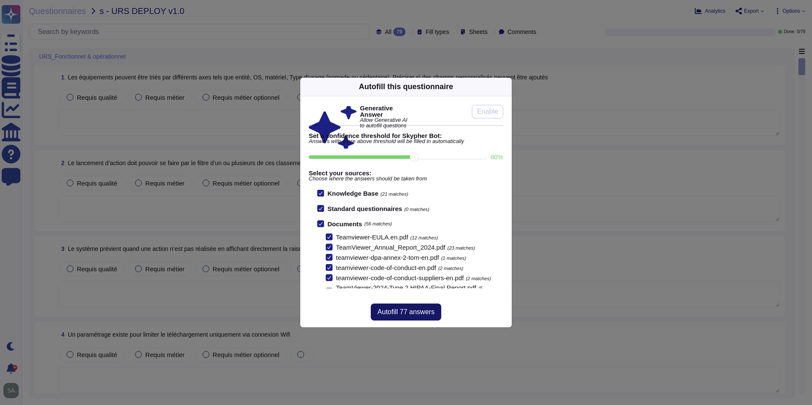
click at [399, 310] on span "Autofill 77 answers" at bounding box center [405, 312] width 57 height 7
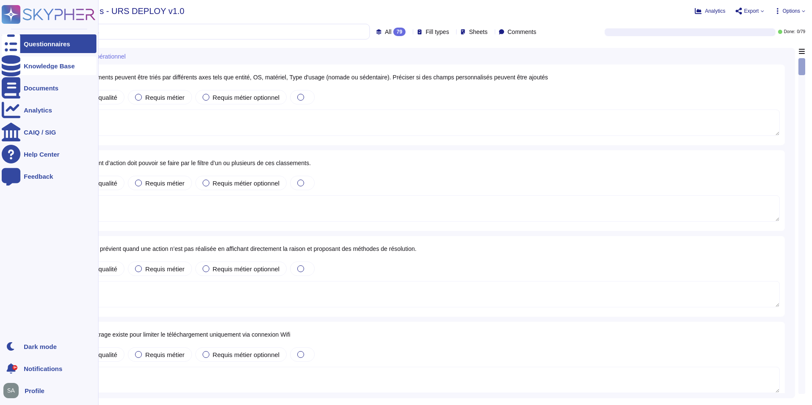
click at [15, 62] on icon at bounding box center [11, 65] width 19 height 21
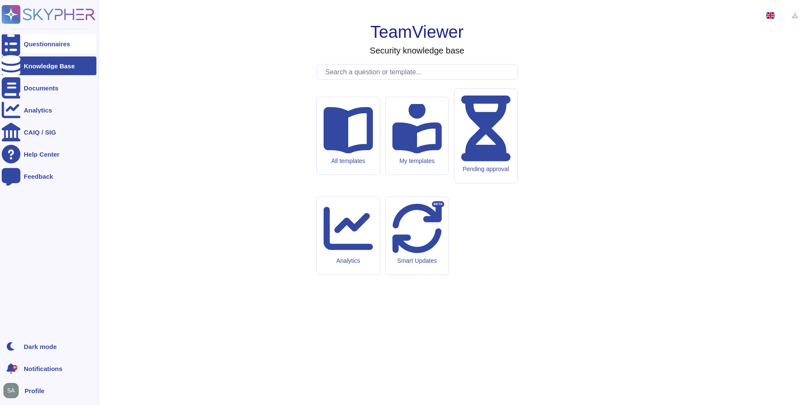
click at [41, 47] on div "Questionnaires" at bounding box center [47, 44] width 46 height 6
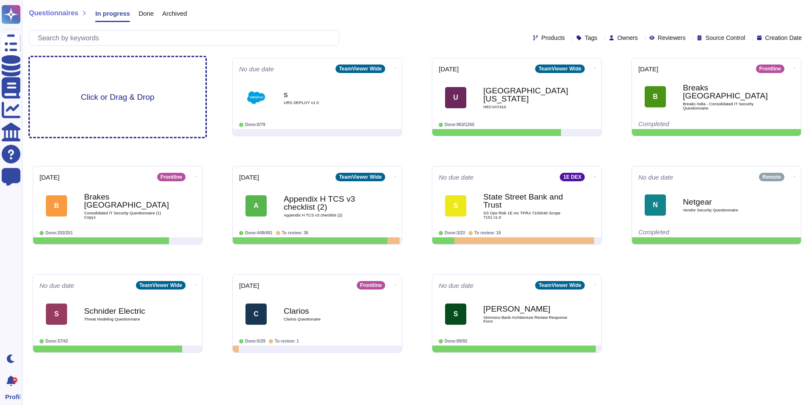
click at [128, 90] on div "Click or Drag & Drop" at bounding box center [118, 97] width 176 height 80
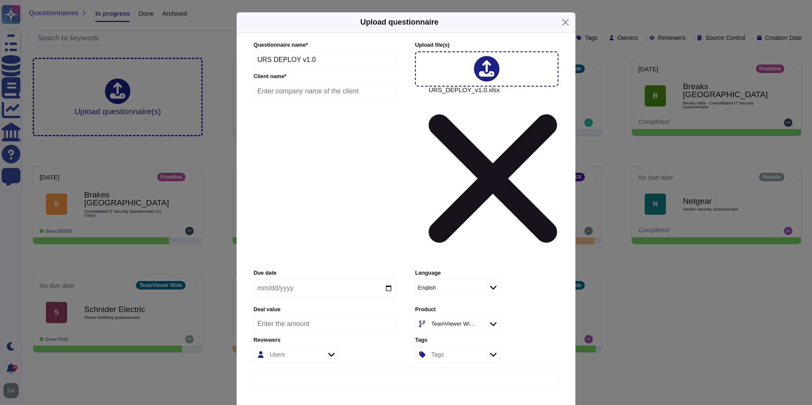
click at [291, 100] on input "text" at bounding box center [325, 91] width 144 height 17
type input "ss"
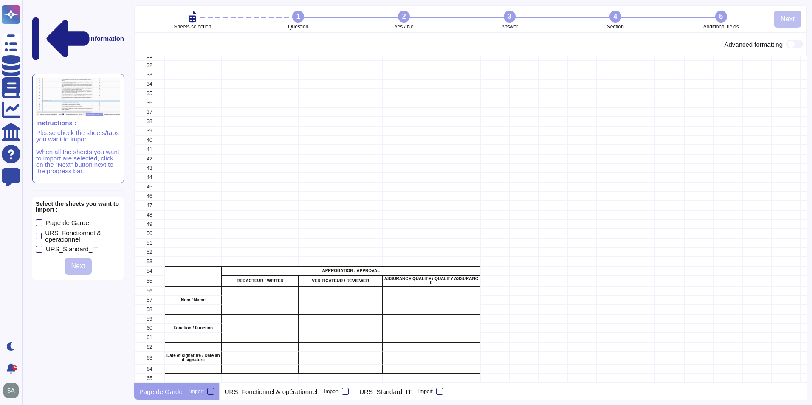
scroll to position [96, 0]
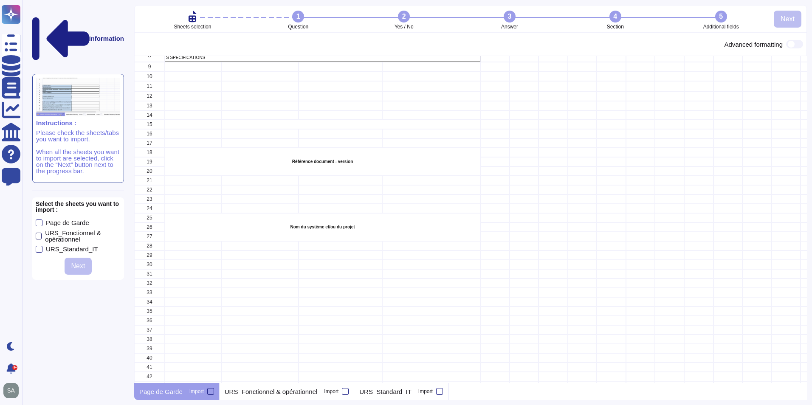
click at [37, 233] on div at bounding box center [39, 236] width 6 height 7
click at [0, 0] on input "URS_Fonctionnel & opérationnel" at bounding box center [0, 0] width 0 height 0
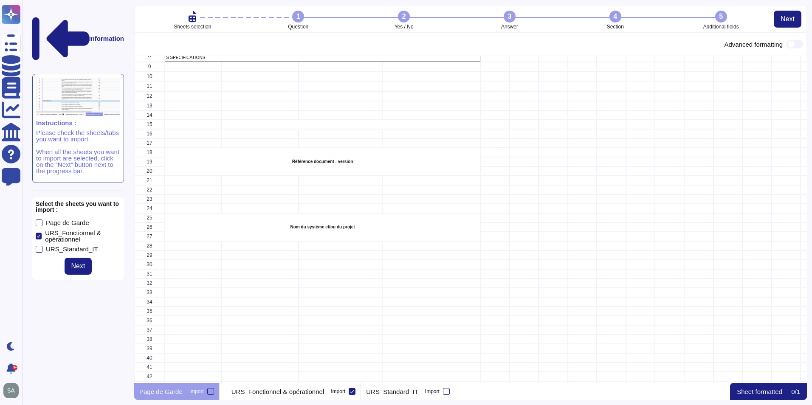
click at [38, 246] on div at bounding box center [39, 249] width 7 height 7
click at [0, 0] on input "URS_Standard_IT" at bounding box center [0, 0] width 0 height 0
click at [83, 258] on button "Next" at bounding box center [79, 266] width 28 height 17
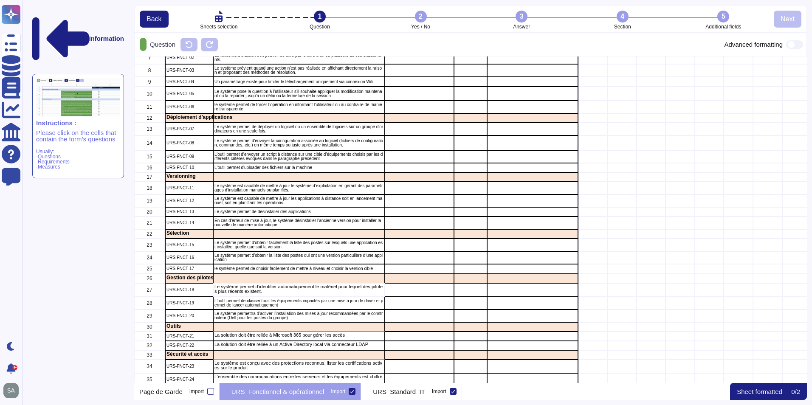
scroll to position [320, 666]
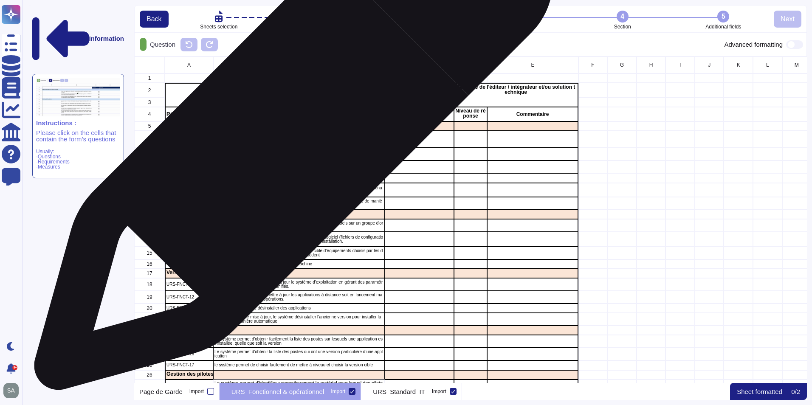
click at [290, 135] on p "Les équipements peuvent être triés par différents axes tels que entité, OS, mat…" at bounding box center [298, 139] width 169 height 13
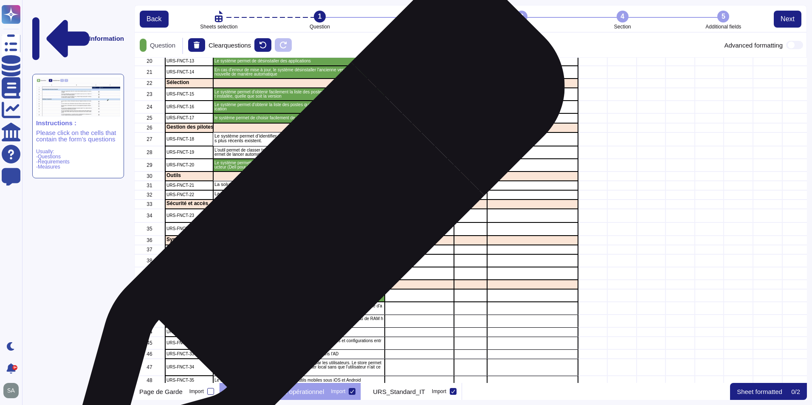
scroll to position [255, 0]
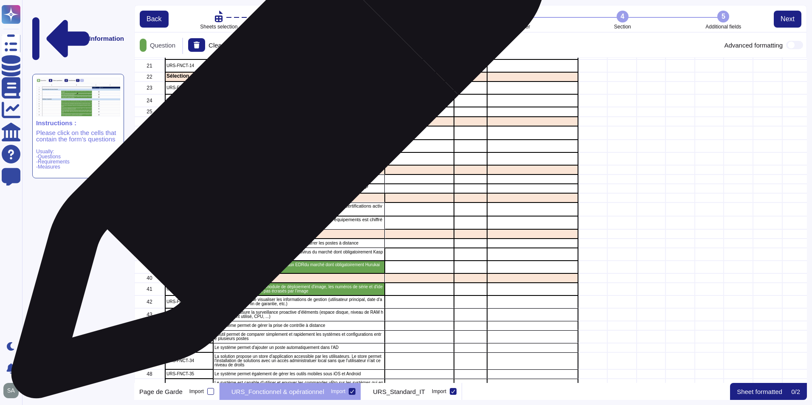
click at [275, 136] on p "Le système permet d’identifier automatiquement le matériel pour lequel des pilo…" at bounding box center [298, 131] width 169 height 9
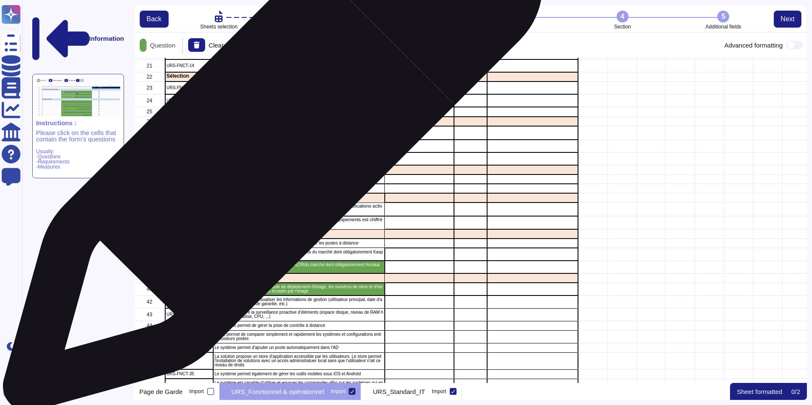
click at [269, 146] on p "L’outil permet de classer tous les équipements impactés par une mise à jour de …" at bounding box center [298, 146] width 169 height 8
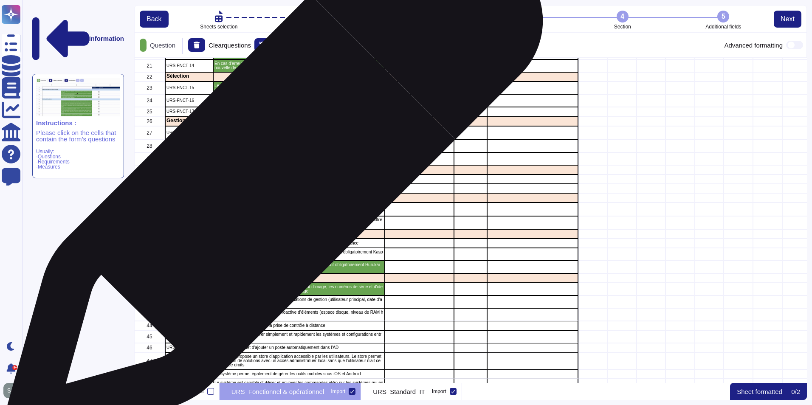
click at [270, 180] on p "La solution doit être reliée à Microsoft 365 pour gérer les accès" at bounding box center [298, 178] width 169 height 5
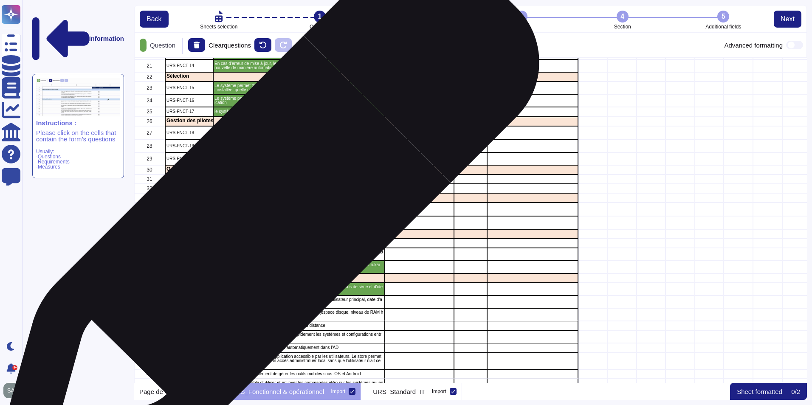
click at [263, 224] on div "L’ensemble des communications entre les serveurs et les équipements est chiffré" at bounding box center [299, 222] width 172 height 13
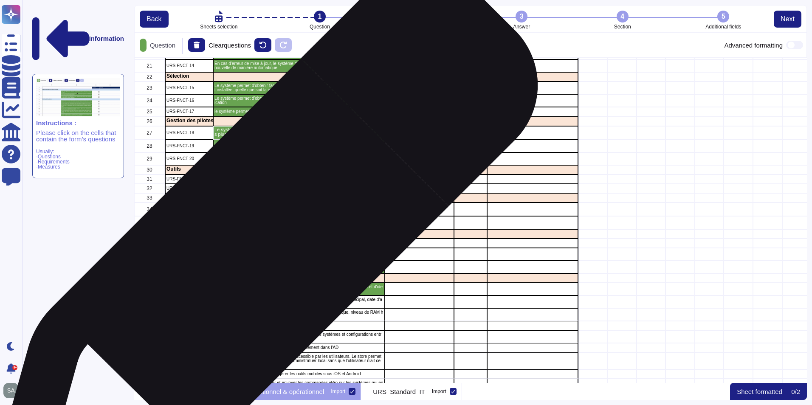
click at [260, 248] on div "L'outil est interopéable avec les principaux antivirus du marché dont obligatoi…" at bounding box center [299, 254] width 172 height 13
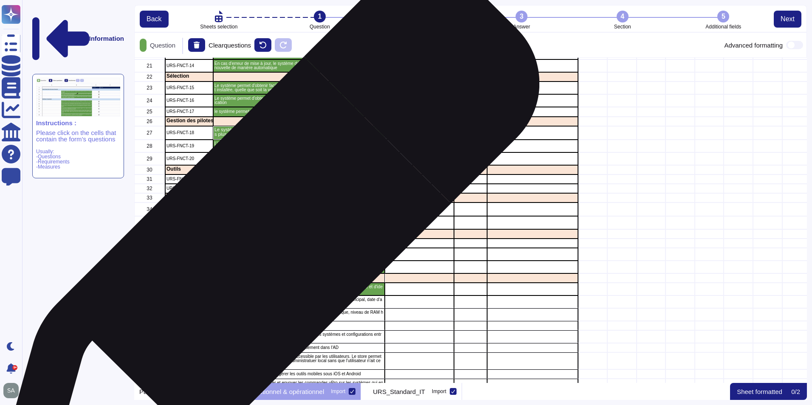
click at [263, 245] on p "Le système permet de démarrer, arrêter ou redémarrer les postes à distance" at bounding box center [298, 243] width 169 height 4
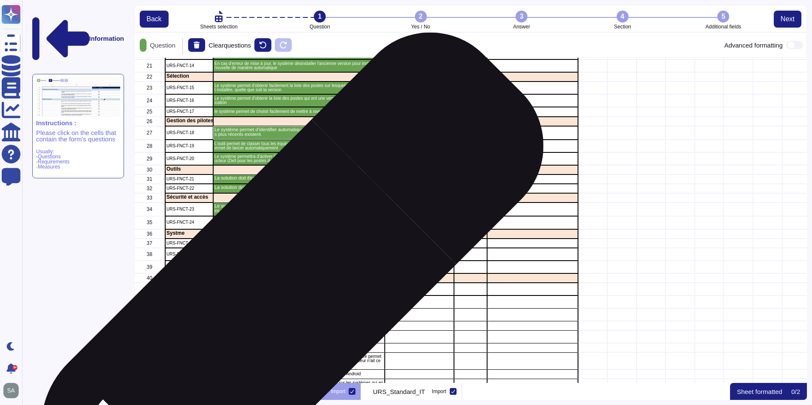
click at [271, 305] on p "Le système permet de visualiser les informations de gestion (utilisateur princi…" at bounding box center [298, 302] width 169 height 8
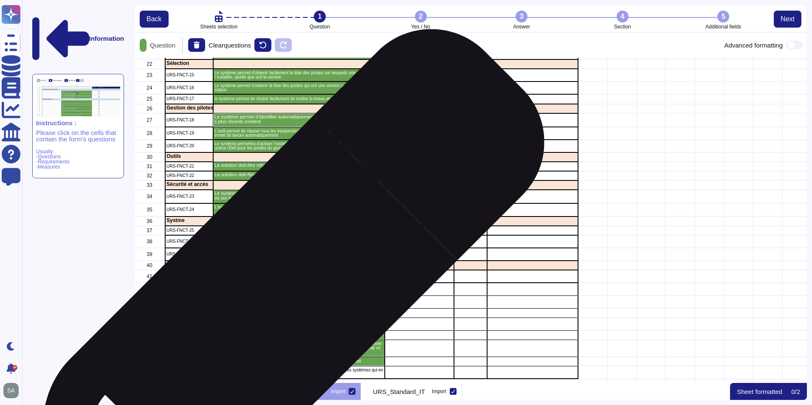
scroll to position [279, 0]
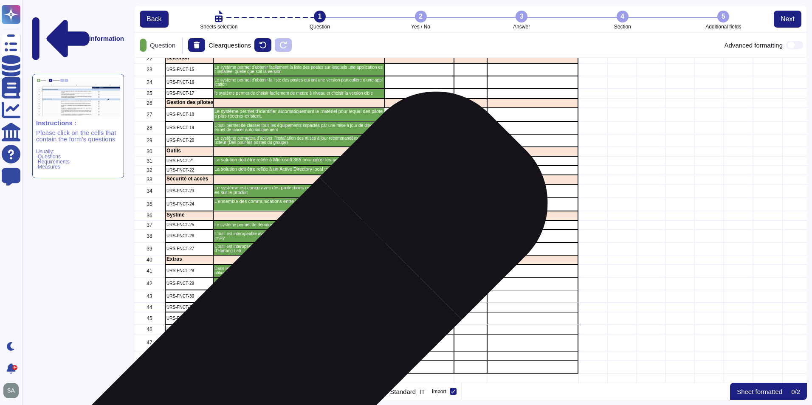
click at [280, 363] on p "Le système est capable d’utiliser et envoyer les commandes vPro sur les système…" at bounding box center [298, 367] width 169 height 8
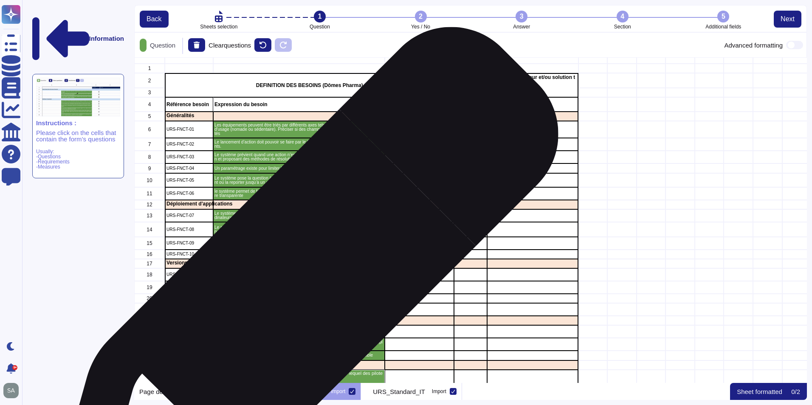
scroll to position [0, 0]
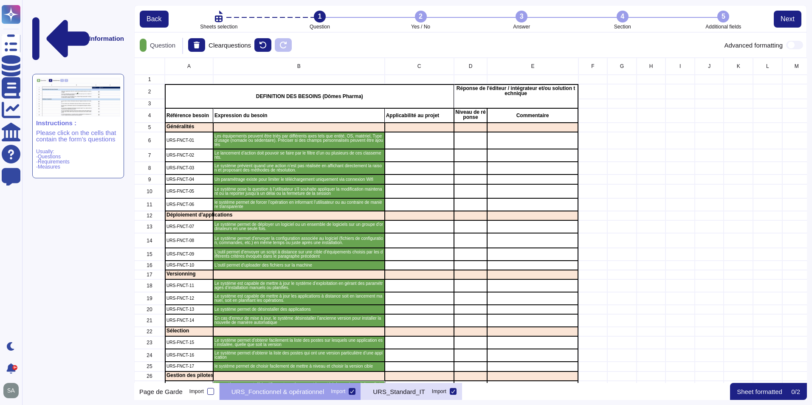
click at [413, 396] on div "URS_Standard_IT Import" at bounding box center [411, 391] width 101 height 17
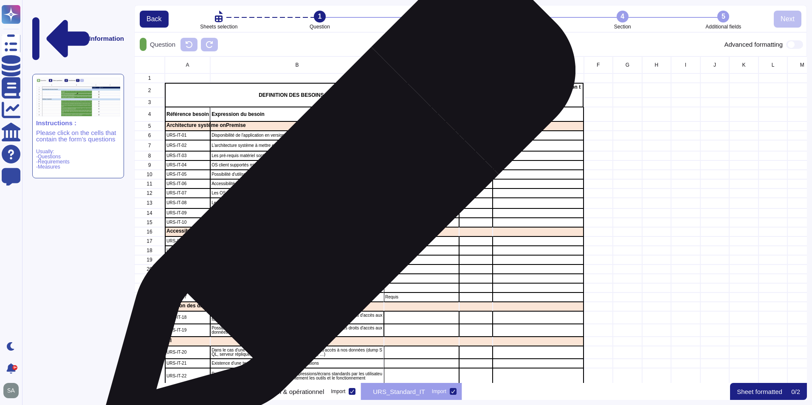
scroll to position [7, 7]
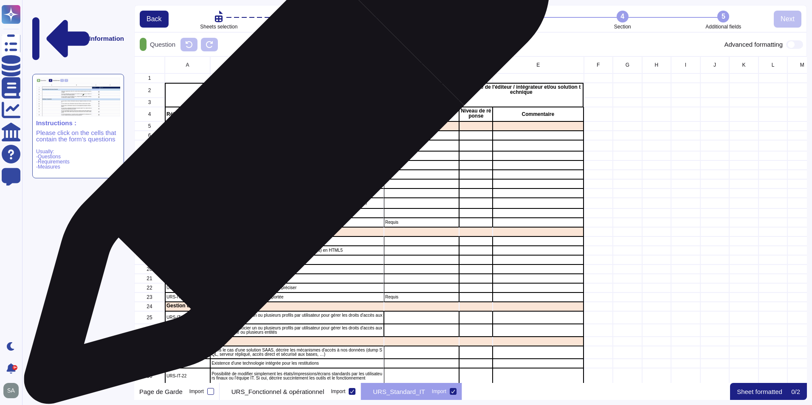
click at [283, 146] on p "L'architecture système à mettre en œuvre est décrite par un document (à joindre)" at bounding box center [296, 146] width 171 height 4
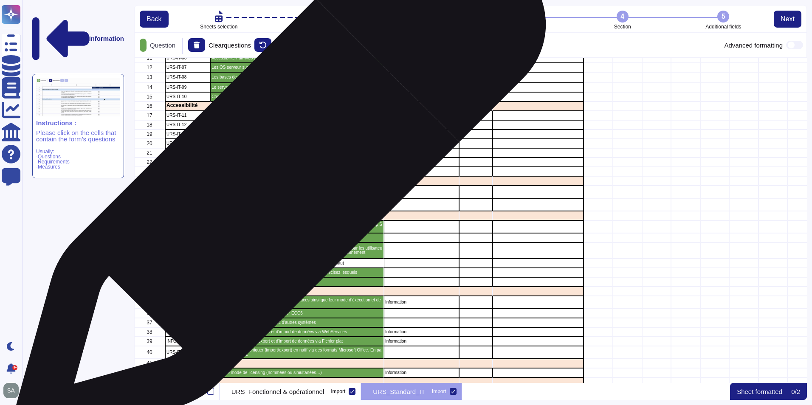
scroll to position [127, 0]
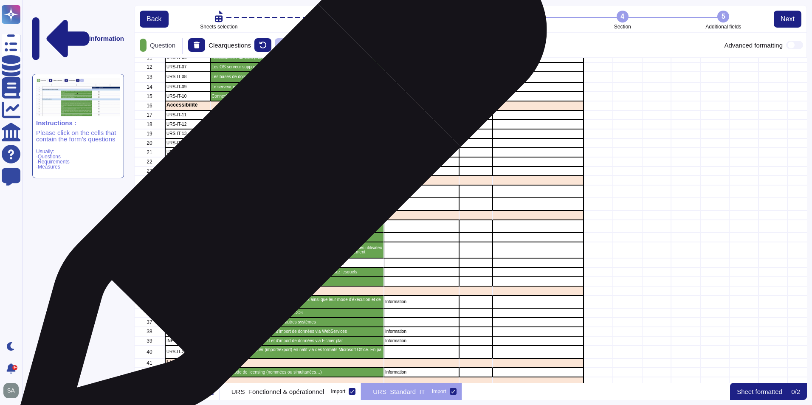
click at [278, 187] on p "Possibilité d'associer un ou plusieurs profils par utilisateur pour gérer les d…" at bounding box center [296, 191] width 171 height 8
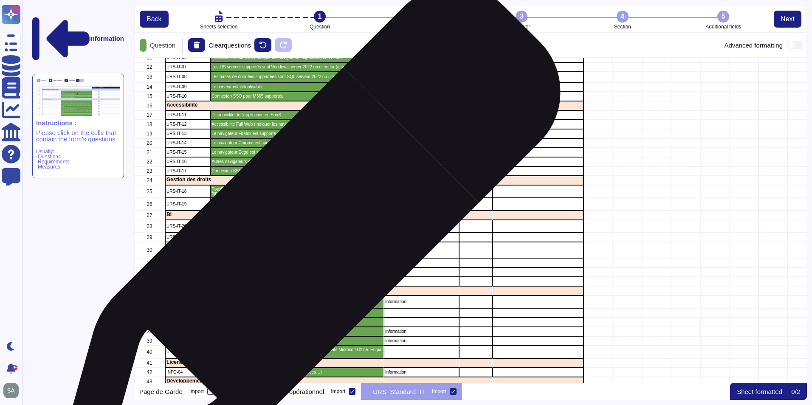
scroll to position [269, 0]
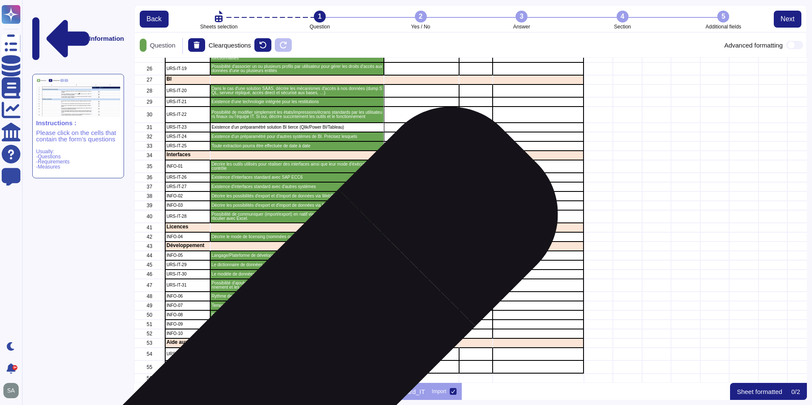
click at [300, 365] on div "L'aide est disponible en français et en anglais. Lister les langues pour lesque…" at bounding box center [297, 367] width 174 height 13
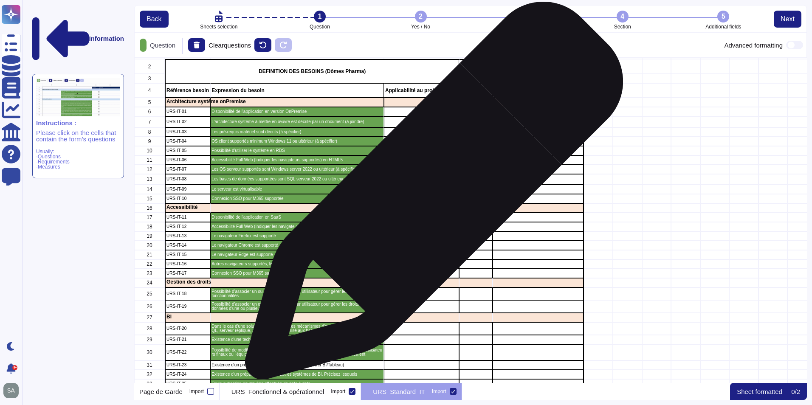
scroll to position [0, 0]
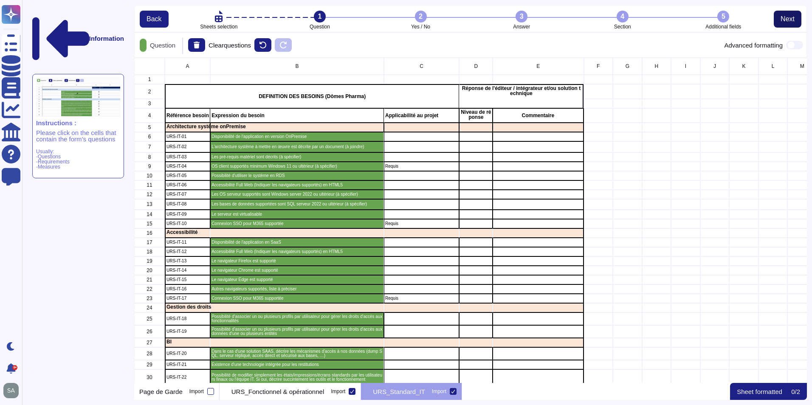
click at [791, 22] on span "Next" at bounding box center [787, 19] width 14 height 7
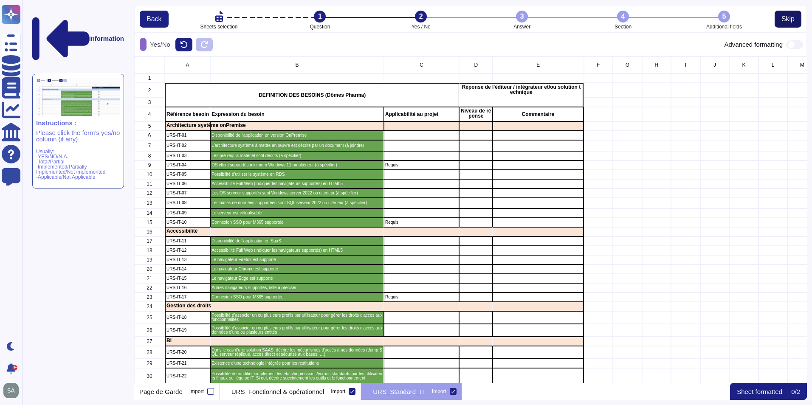
click at [777, 22] on button "Skip" at bounding box center [788, 19] width 27 height 17
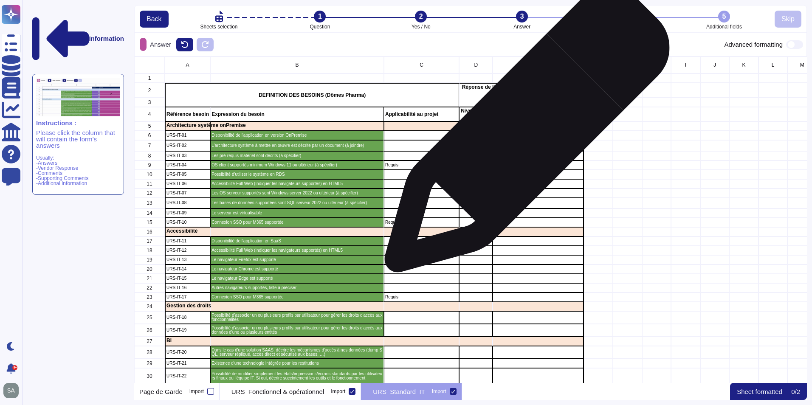
click at [524, 134] on div "grid" at bounding box center [538, 135] width 91 height 9
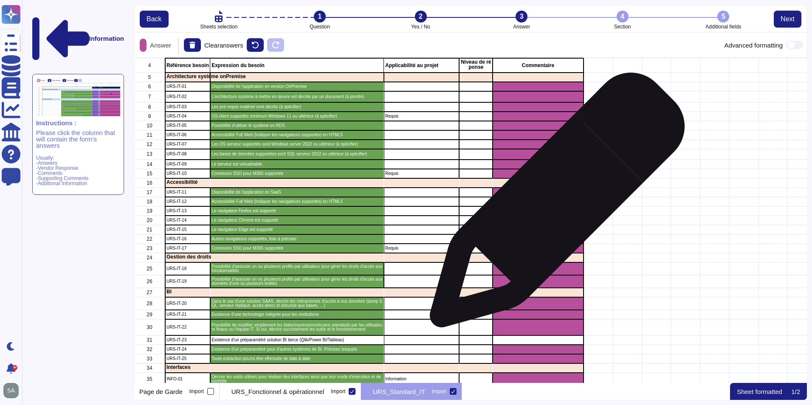
scroll to position [269, 0]
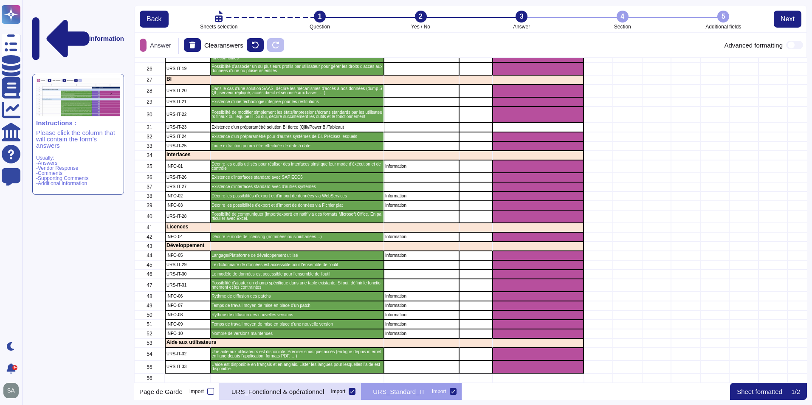
click at [323, 395] on p "URS_Fonctionnel & opérationnel" at bounding box center [277, 392] width 93 height 6
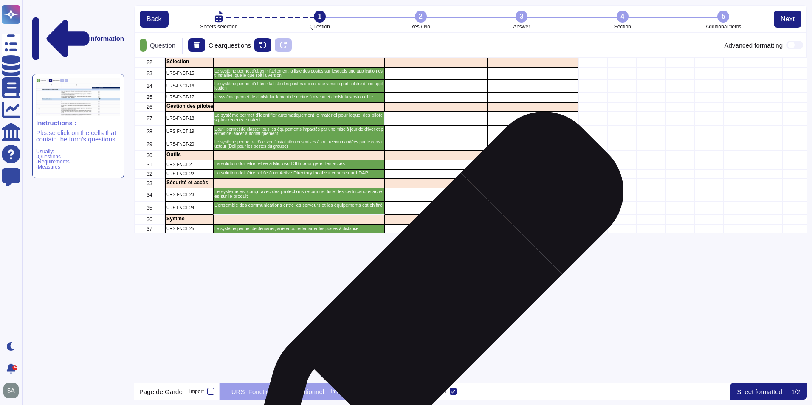
scroll to position [0, 0]
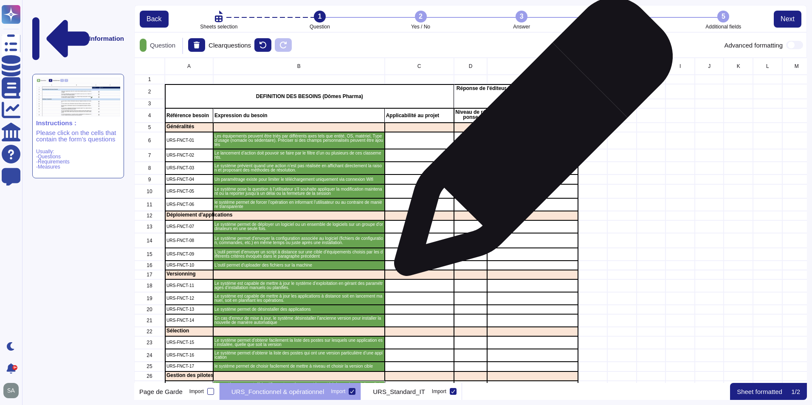
click at [530, 141] on div "grid" at bounding box center [532, 140] width 91 height 17
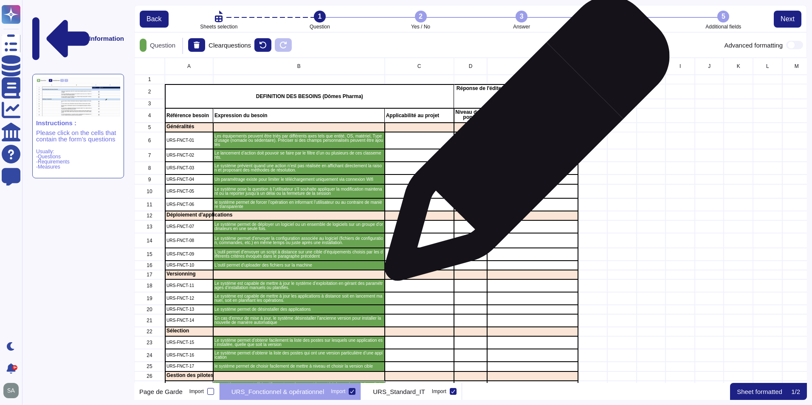
click at [521, 144] on div "grid" at bounding box center [532, 140] width 91 height 17
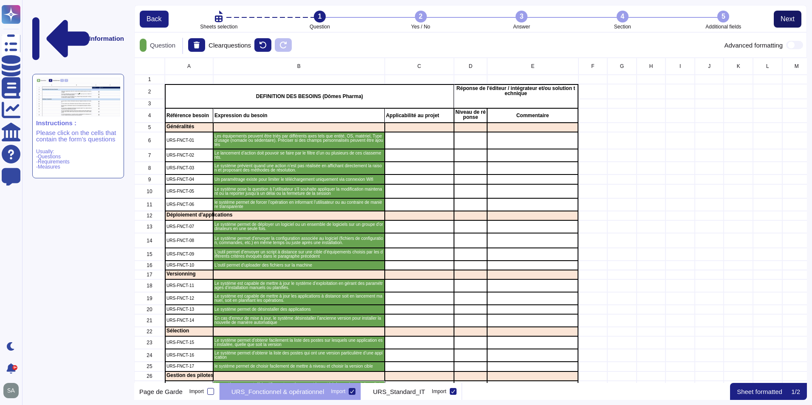
click at [786, 22] on span "Next" at bounding box center [787, 19] width 14 height 7
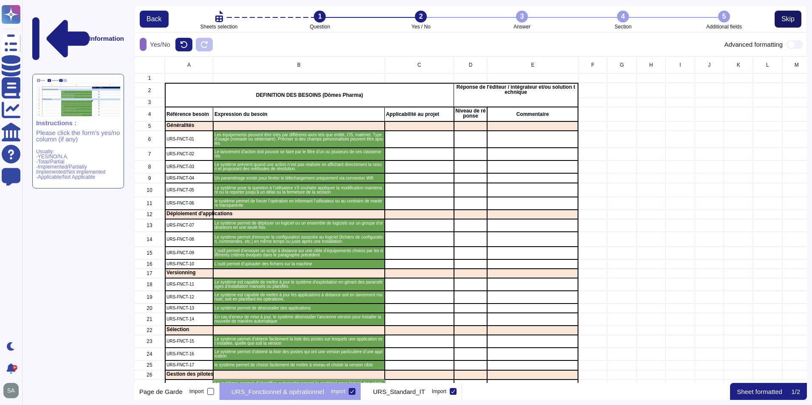
click at [786, 17] on span "Skip" at bounding box center [787, 19] width 13 height 7
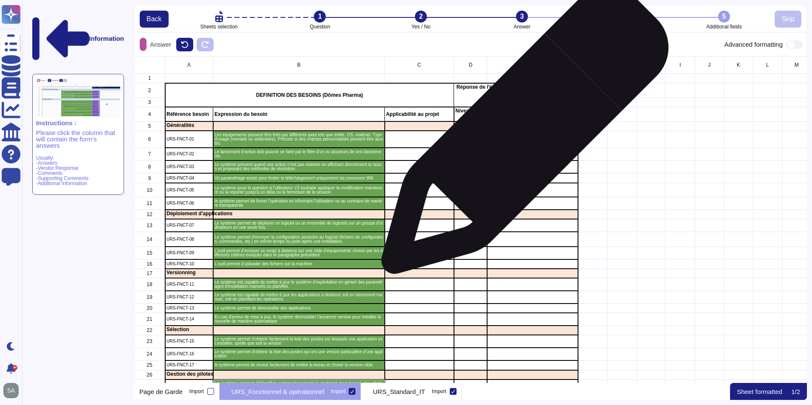
click at [521, 135] on div "grid" at bounding box center [532, 139] width 91 height 17
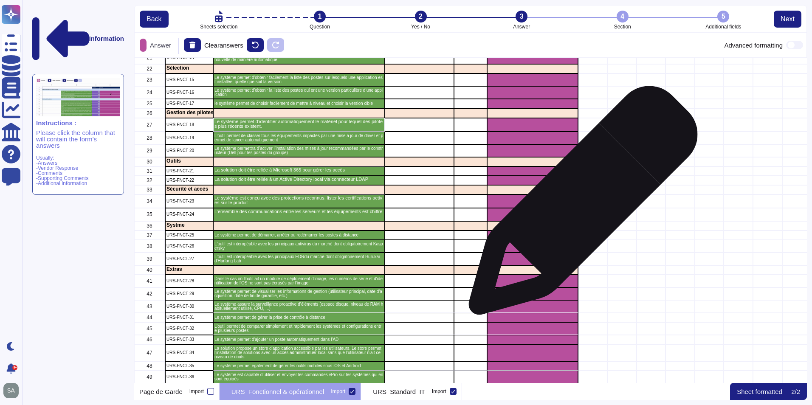
scroll to position [279, 0]
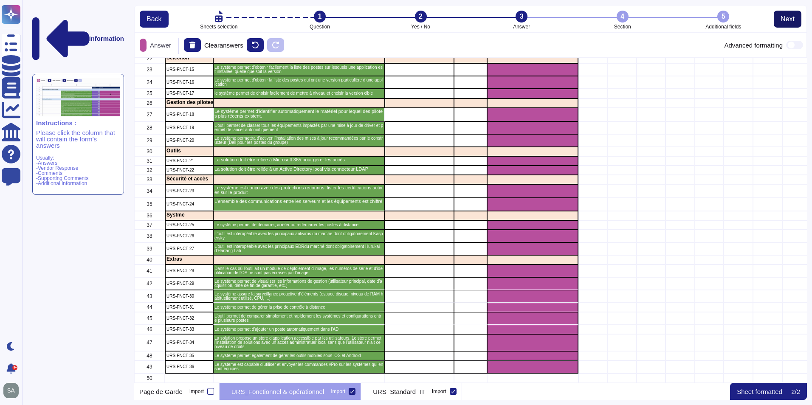
click at [780, 16] on span "Next" at bounding box center [787, 19] width 14 height 7
click at [783, 22] on span "Skip" at bounding box center [787, 19] width 13 height 7
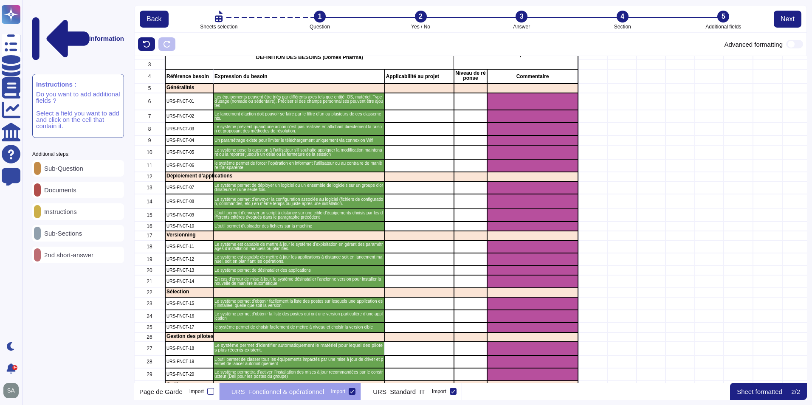
scroll to position [0, 0]
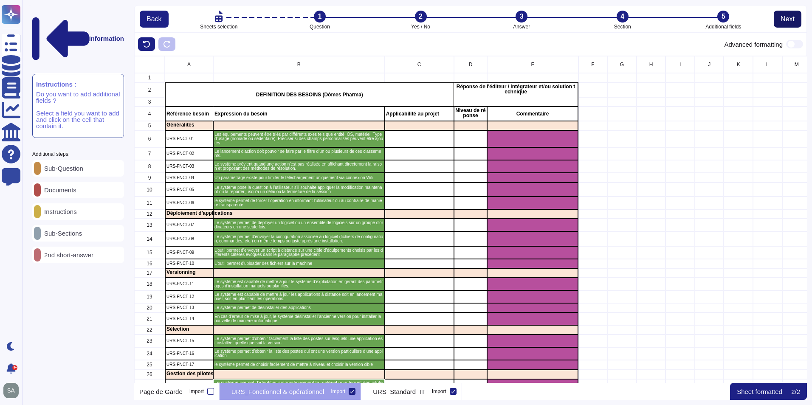
click at [784, 23] on span "Next" at bounding box center [787, 19] width 14 height 7
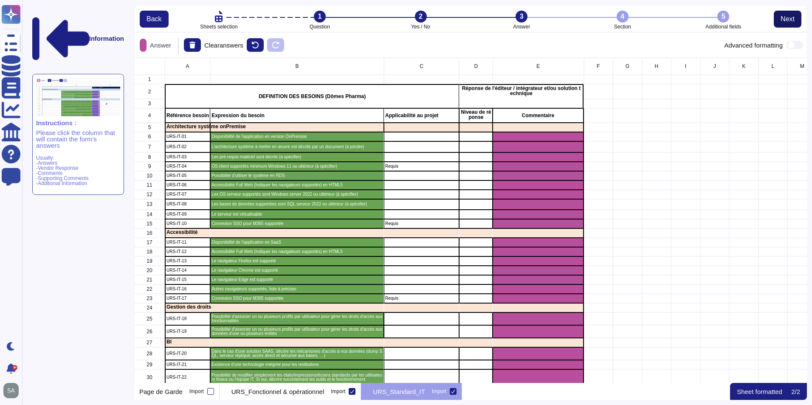
click at [778, 23] on button "Next" at bounding box center [788, 19] width 28 height 17
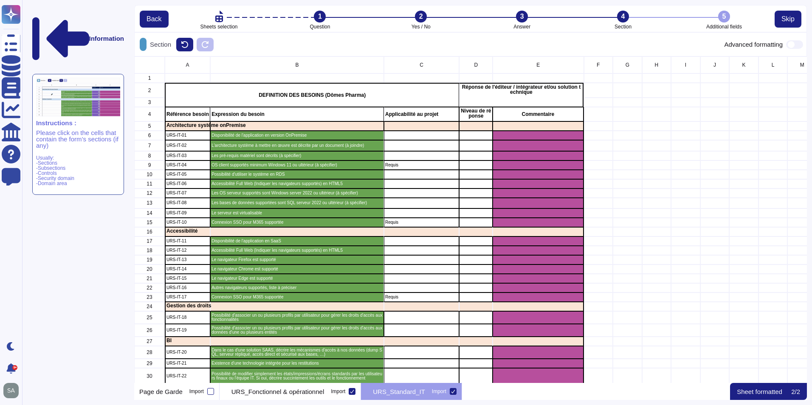
click at [775, 23] on li "5 Additional fields" at bounding box center [723, 20] width 101 height 19
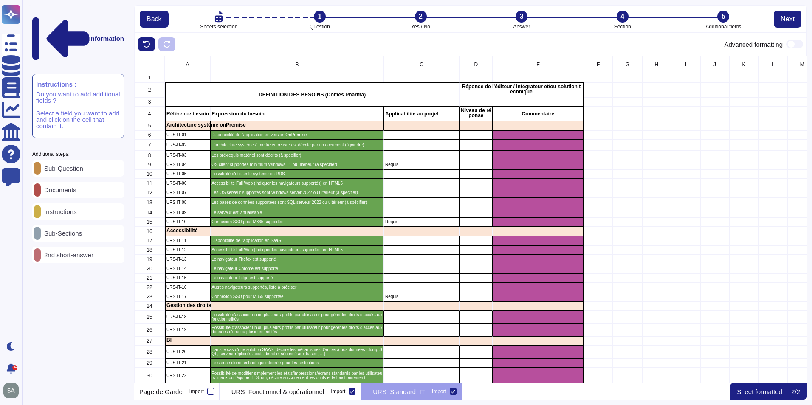
click at [775, 23] on button "Next" at bounding box center [788, 19] width 28 height 17
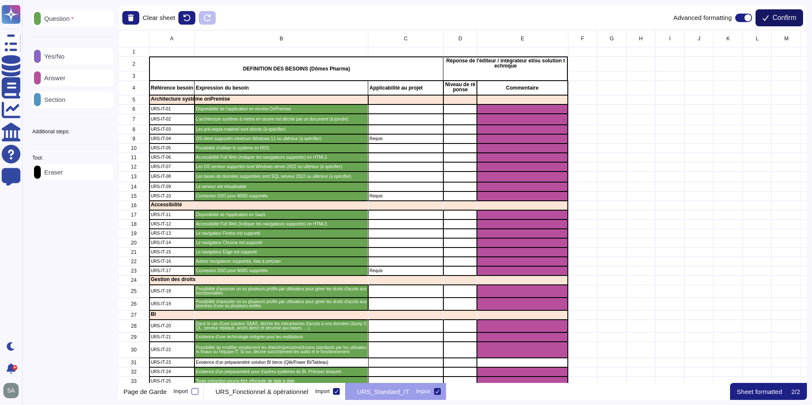
click at [773, 23] on button "Confirm" at bounding box center [779, 17] width 48 height 17
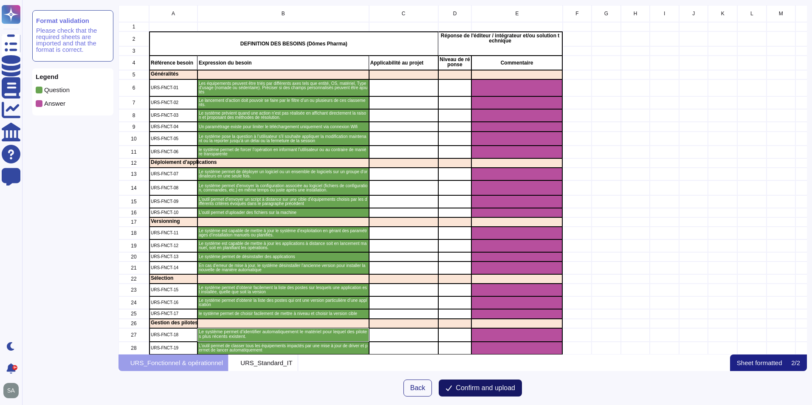
click at [501, 389] on span "Confirm and upload" at bounding box center [485, 388] width 59 height 7
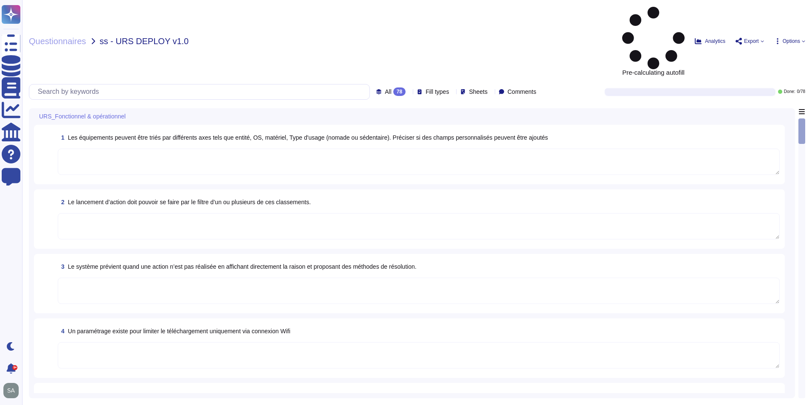
click at [394, 87] on div "All 78" at bounding box center [392, 91] width 33 height 8
click at [392, 87] on div "All 78" at bounding box center [392, 91] width 33 height 8
click at [235, 134] on span "Les équipements peuvent être triés par différents axes tels que entité, OS, mat…" at bounding box center [308, 137] width 480 height 7
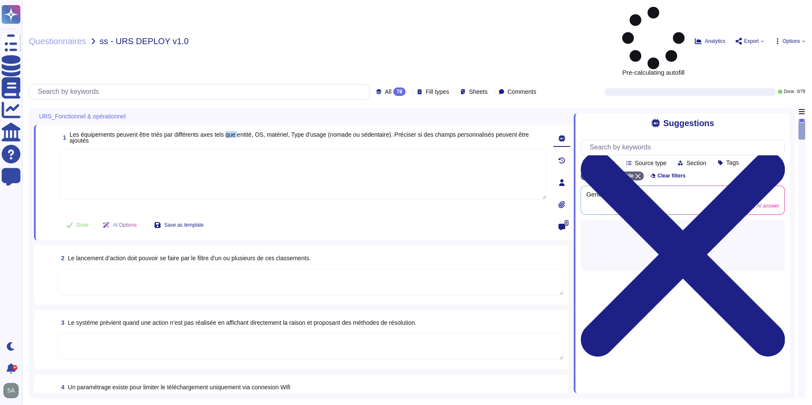
click at [235, 131] on span "Les équipements peuvent être triés par différents axes tels que entité, OS, mat…" at bounding box center [299, 137] width 459 height 13
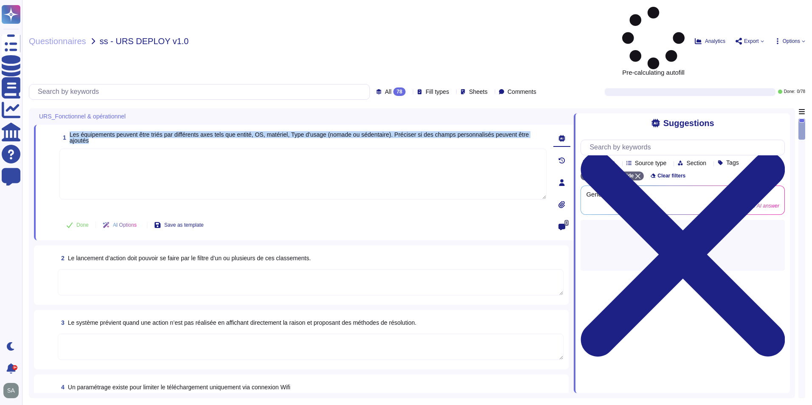
click at [235, 131] on span "Les équipements peuvent être triés par différents axes tels que entité, OS, mat…" at bounding box center [299, 137] width 459 height 13
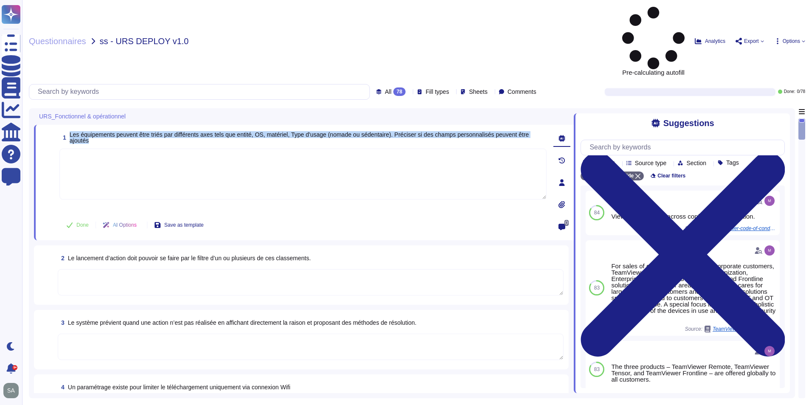
copy span "Les équipements peuvent être triés par différents axes tels que entité, OS, mat…"
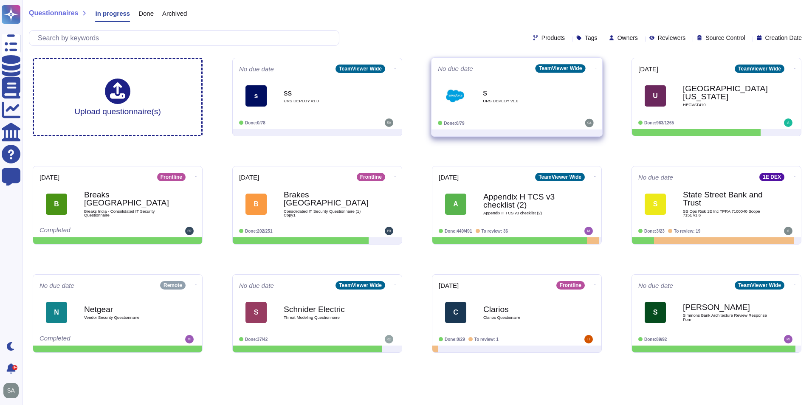
click at [595, 67] on icon at bounding box center [596, 68] width 2 height 2
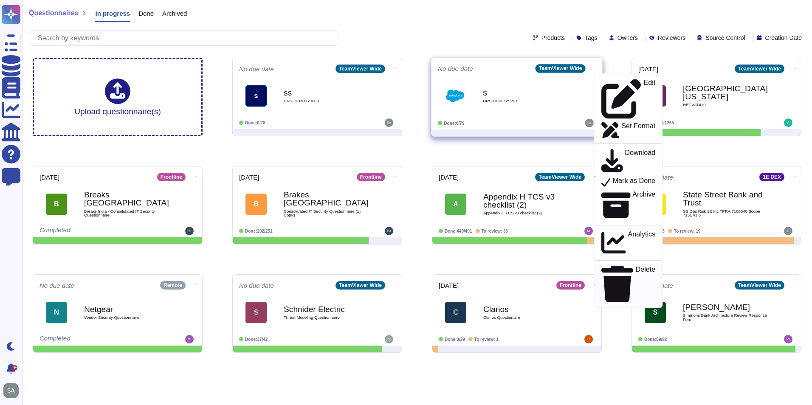
click at [636, 266] on p "Delete" at bounding box center [646, 284] width 20 height 36
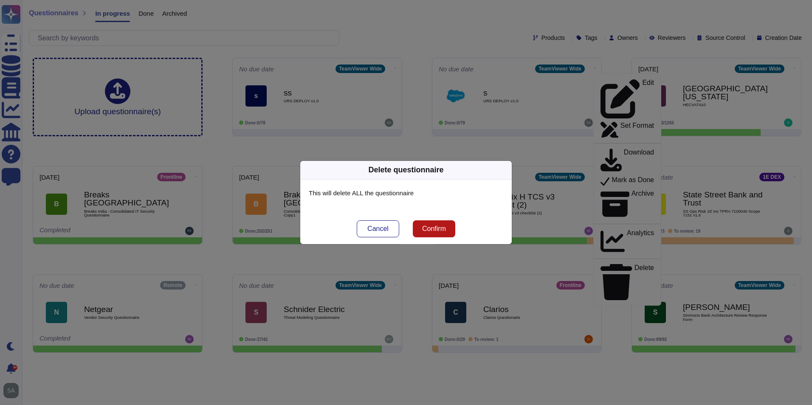
click at [448, 231] on button "Confirm" at bounding box center [434, 228] width 42 height 17
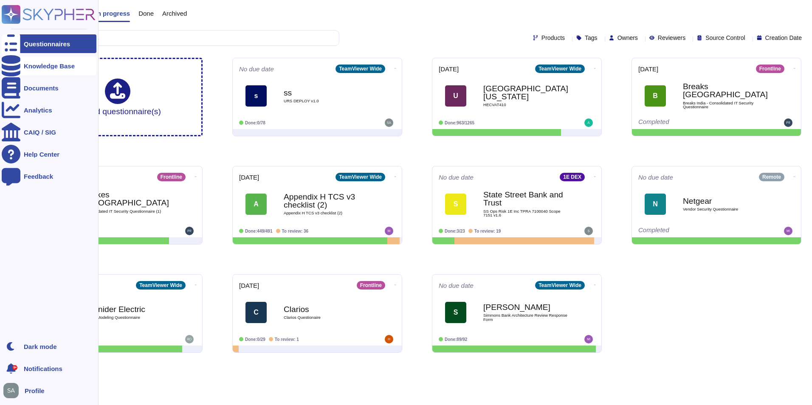
click at [41, 65] on div "Knowledge Base" at bounding box center [49, 66] width 51 height 6
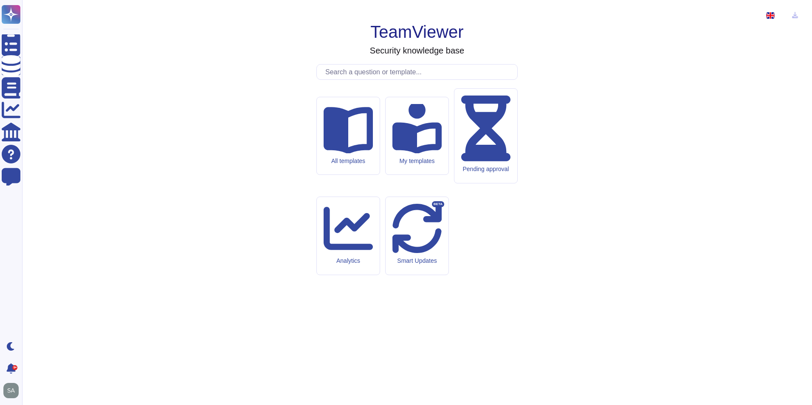
click at [766, 14] on img at bounding box center [770, 15] width 8 height 6
click at [755, 54] on span "French" at bounding box center [760, 58] width 20 height 8
click at [402, 79] on input "text" at bounding box center [419, 72] width 196 height 15
click at [394, 79] on input "text" at bounding box center [419, 72] width 196 height 15
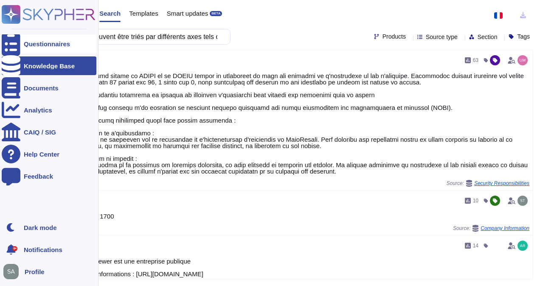
click at [11, 42] on icon at bounding box center [11, 43] width 19 height 25
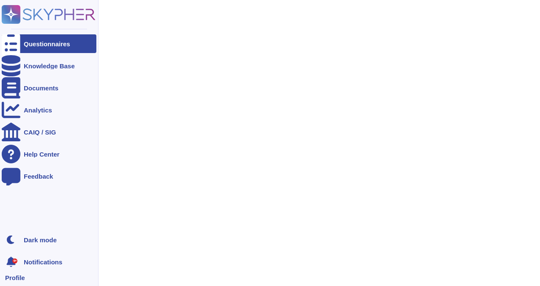
click at [31, 18] on icon at bounding box center [49, 14] width 94 height 19
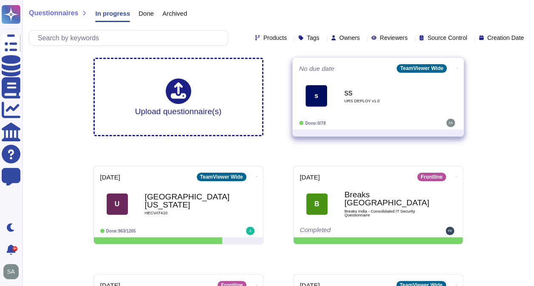
click at [399, 109] on div "ss URS DEPLOY v1.0" at bounding box center [387, 96] width 86 height 34
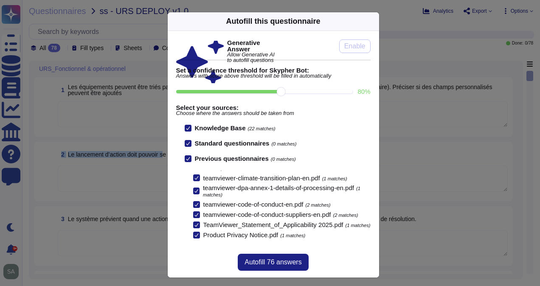
scroll to position [137, 0]
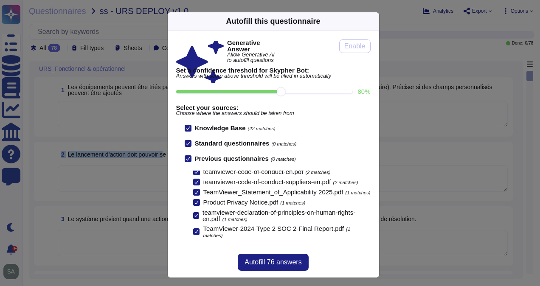
drag, startPoint x: 102, startPoint y: 160, endPoint x: 218, endPoint y: 184, distance: 118.4
click at [218, 184] on body "Questionnaires Knowledge Base Documents Analytics CAIQ / SIG Help Center Feedba…" at bounding box center [270, 143] width 540 height 286
drag, startPoint x: 218, startPoint y: 184, endPoint x: 262, endPoint y: 260, distance: 88.1
click at [262, 260] on span "Autofill 76 answers" at bounding box center [273, 262] width 57 height 7
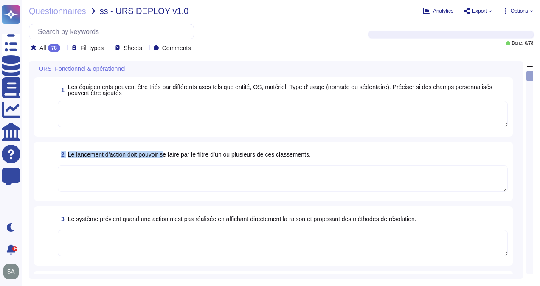
click at [54, 144] on div "2 Le lancement d’action doit pouvoir se faire par le filtre d’un ou plusieurs d…" at bounding box center [273, 171] width 479 height 59
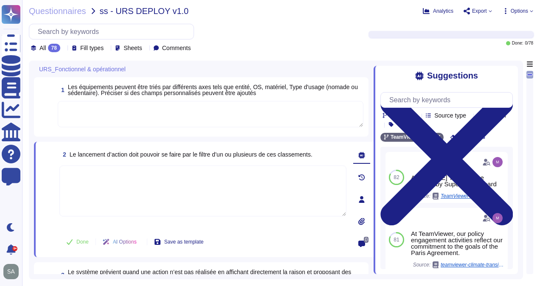
type textarea "Viewer might come across confidential information."
type textarea "As at 31 Dec 2024 Target To be reached by Supervisory Board"
type textarea "TeamViewer is committed to the 1.5°C goal of the Paris agreement."
type textarea "WPA2 enterprise with certificates"
type textarea "Customer and its Authorized Users must sign up for a TeamViewer account and bei…"
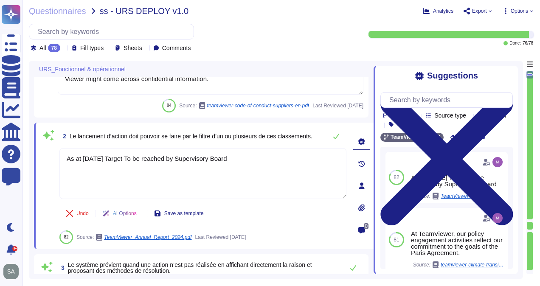
scroll to position [42, 0]
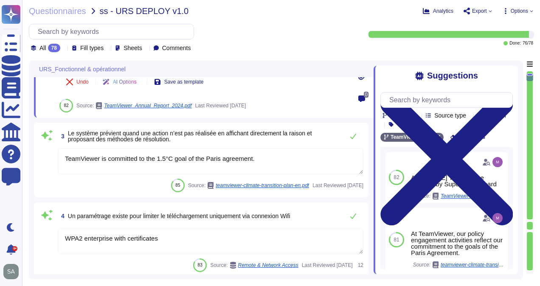
type textarea "To report violations of applicable laws and regulations, internal policies, or …"
type textarea "Within TeamViewer screens, components with the same functionality are consisten…"
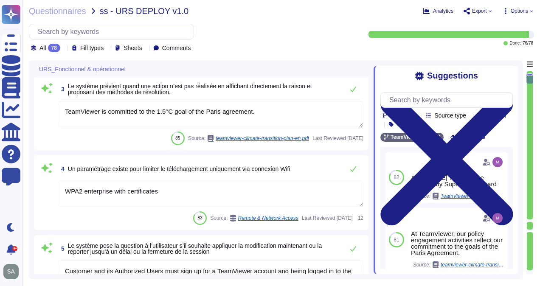
type textarea "Management has defined configuration standards in the Information Security Poli…"
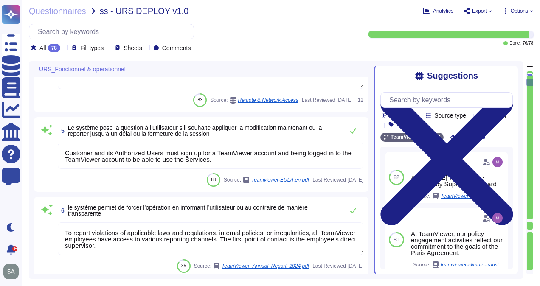
type textarea "No"
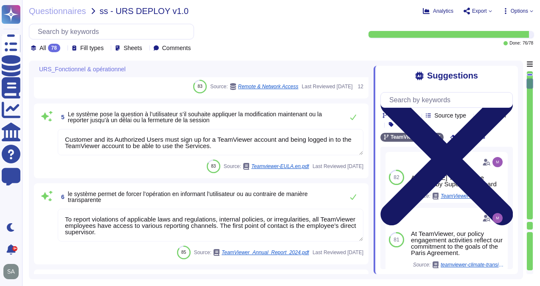
click at [512, 74] on icon at bounding box center [446, 159] width 132 height 177
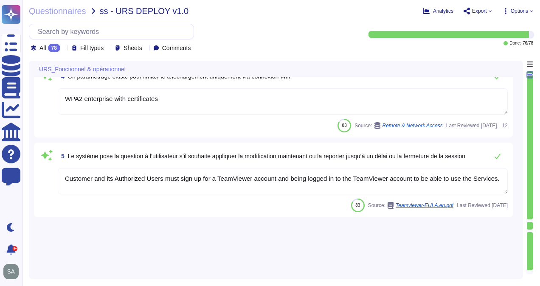
scroll to position [8, 0]
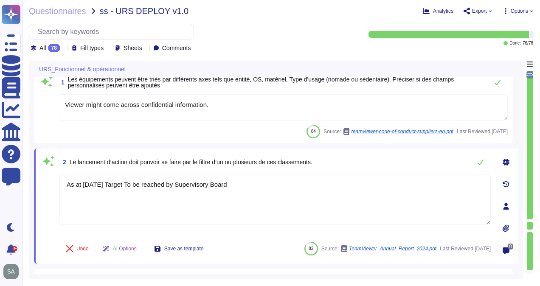
type textarea "Viewer might come across confidential information."
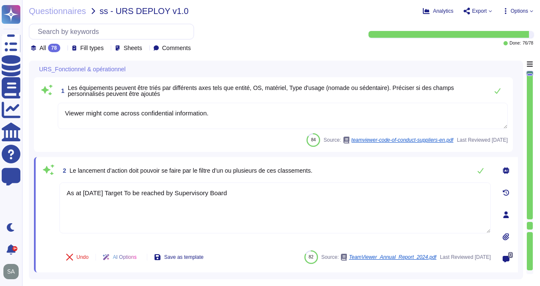
click at [63, 48] on div "All 78" at bounding box center [47, 48] width 33 height 8
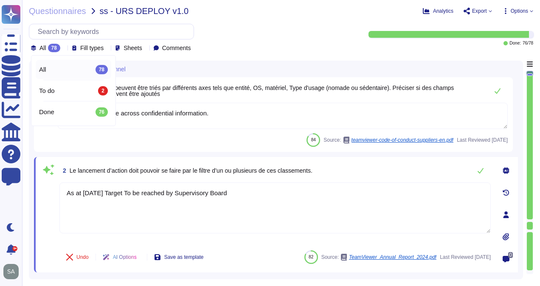
click at [63, 48] on div "All 78" at bounding box center [47, 48] width 33 height 8
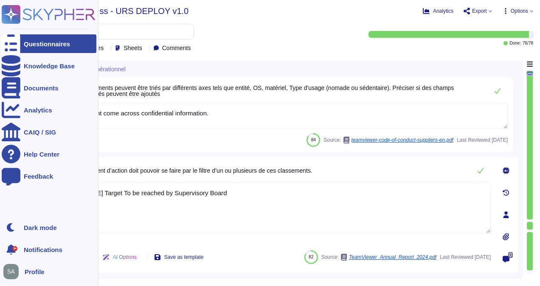
click at [9, 17] on rect at bounding box center [11, 14] width 19 height 19
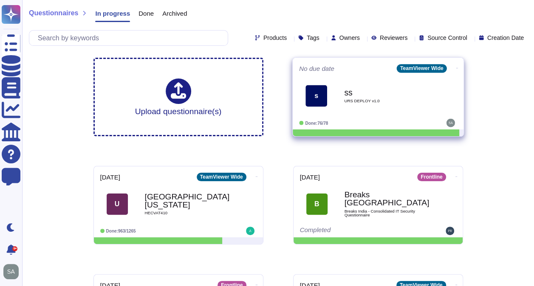
click at [359, 90] on b "ss" at bounding box center [387, 92] width 86 height 8
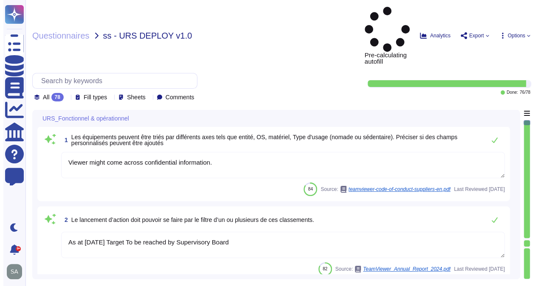
type textarea "Viewer might come across confidential information."
type textarea "As at 31 Dec 2024 Target To be reached by Supervisory Board"
type textarea "TeamViewer is committed to the 1.5°C goal of the Paris agreement."
type textarea "WPA2 enterprise with certificates"
type textarea "Customer and its Authorized Users must sign up for a TeamViewer account and bei…"
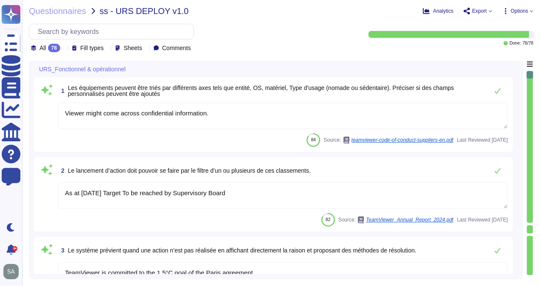
drag, startPoint x: 498, startPoint y: 120, endPoint x: 339, endPoint y: 120, distance: 158.8
click at [339, 120] on textarea "Viewer might come across confidential information." at bounding box center [283, 116] width 450 height 26
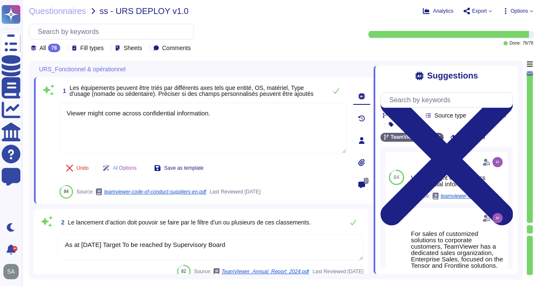
drag, startPoint x: 528, startPoint y: 74, endPoint x: 529, endPoint y: 95, distance: 21.2
click at [529, 95] on div at bounding box center [530, 173] width 7 height 205
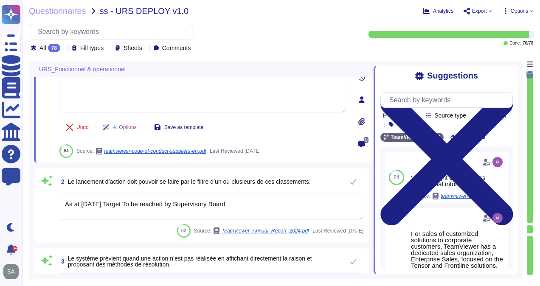
type textarea "To report violations of applicable laws and regulations, internal policies, or …"
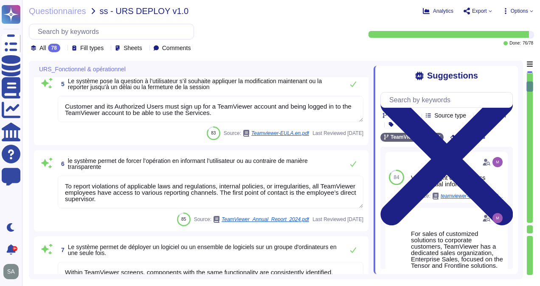
type textarea "Within TeamViewer screens, components with the same functionality are consisten…"
type textarea "Management has defined configuration standards in the Information Security Poli…"
type textarea "No"
type textarea "Depending on the Product, TeamViewer may make available to Customer functions f…"
type textarea "Available"
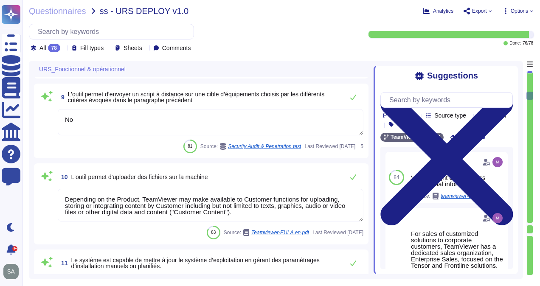
type textarea "Built upon the world’s largest remote connection infrastructure already coverin…"
type textarea "Most of the users do not have sufficient permission to install the software. Lo…"
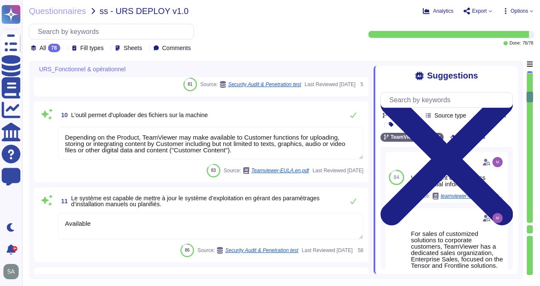
scroll to position [750, 0]
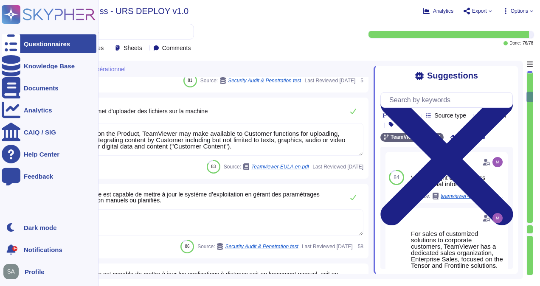
click at [8, 18] on rect at bounding box center [11, 14] width 19 height 19
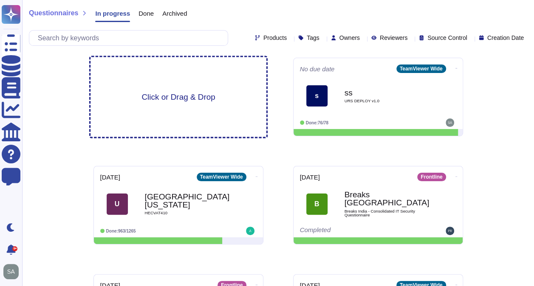
click at [192, 104] on div "Click or Drag & Drop" at bounding box center [178, 97] width 176 height 80
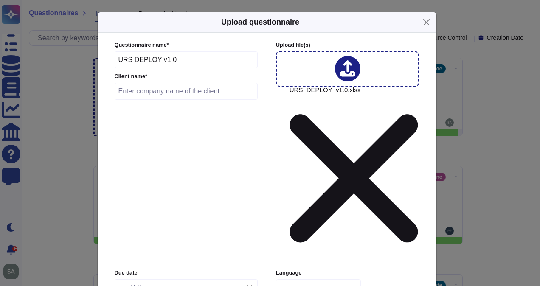
click at [213, 97] on input "text" at bounding box center [187, 91] width 144 height 17
type input "sa"
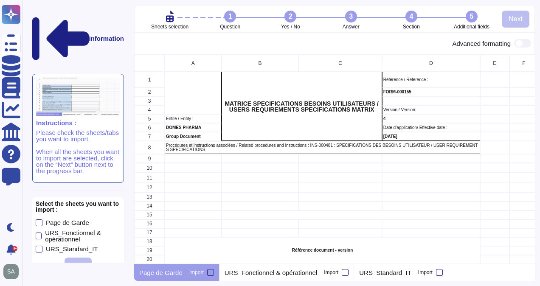
scroll to position [203, 394]
click at [42, 230] on label "URS_Fonctionnel & opérationnel" at bounding box center [78, 236] width 85 height 13
click at [0, 0] on input "URS_Fonctionnel & opérationnel" at bounding box center [0, 0] width 0 height 0
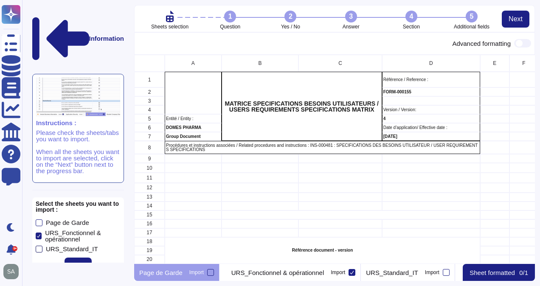
click at [38, 246] on div at bounding box center [39, 249] width 7 height 7
click at [0, 0] on input "URS_Standard_IT" at bounding box center [0, 0] width 0 height 0
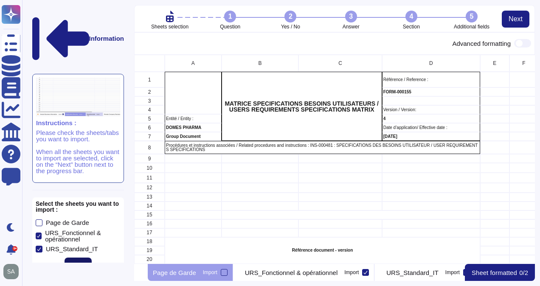
click at [73, 263] on span "Next" at bounding box center [78, 266] width 14 height 7
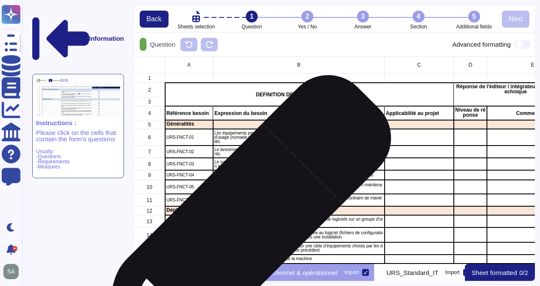
scroll to position [0, 8]
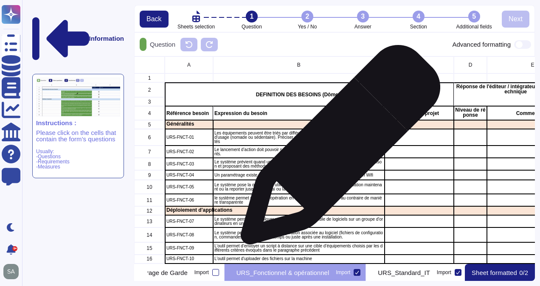
click at [337, 149] on p "Le lancement d’action doit pouvoir se faire par le filtre d’un ou plusieurs de …" at bounding box center [298, 152] width 169 height 8
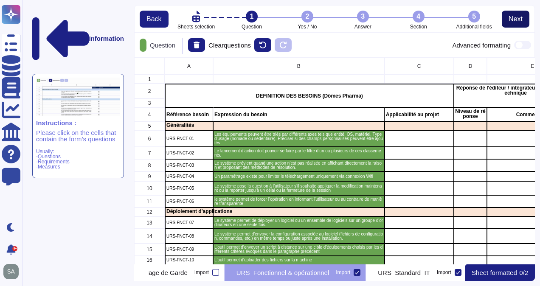
click at [510, 19] on span "Next" at bounding box center [516, 19] width 14 height 7
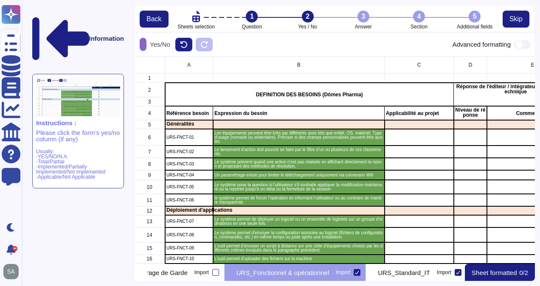
scroll to position [201, 394]
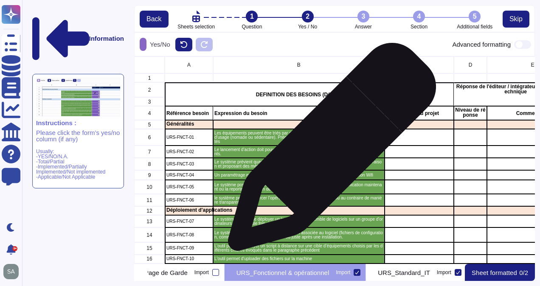
click at [329, 151] on p "Le lancement d’action doit pouvoir se faire par le filtre d’un ou plusieurs de …" at bounding box center [298, 152] width 169 height 8
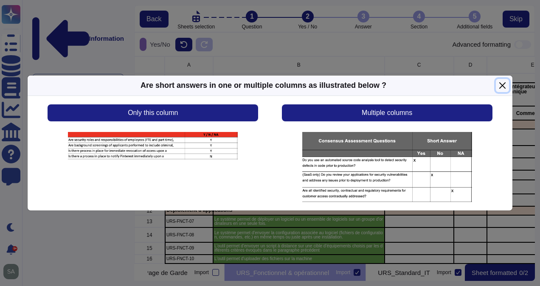
click at [501, 82] on button "Close" at bounding box center [502, 85] width 13 height 13
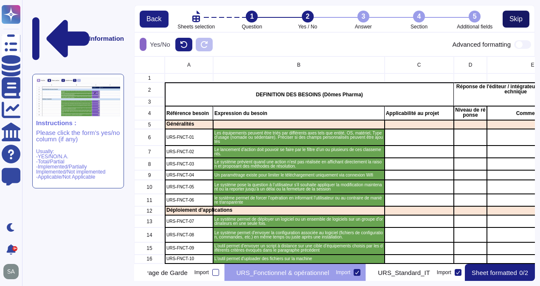
click at [508, 17] on button "Skip" at bounding box center [516, 19] width 27 height 17
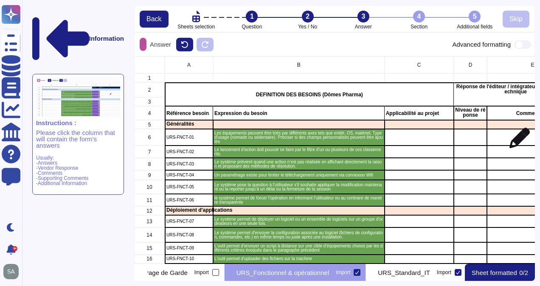
click at [516, 142] on div "grid" at bounding box center [532, 137] width 91 height 17
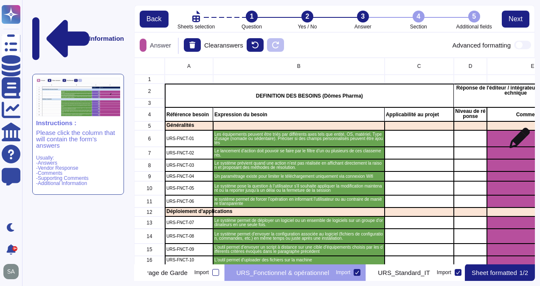
scroll to position [200, 394]
click at [507, 15] on button "Next" at bounding box center [516, 19] width 28 height 17
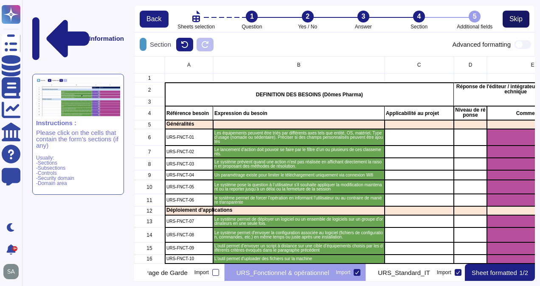
click at [514, 22] on span "Skip" at bounding box center [516, 19] width 13 height 7
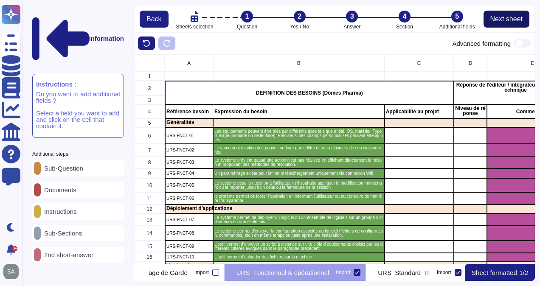
click at [514, 22] on span "Next sheet" at bounding box center [506, 19] width 32 height 7
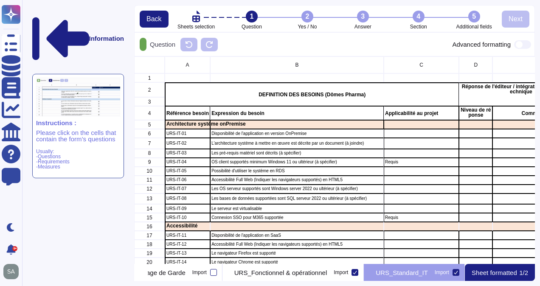
scroll to position [0, 38]
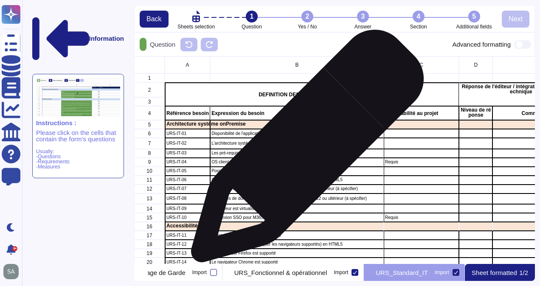
click at [306, 154] on p "Les pré-requis matériel sont décrits (à spécifier)" at bounding box center [296, 153] width 171 height 4
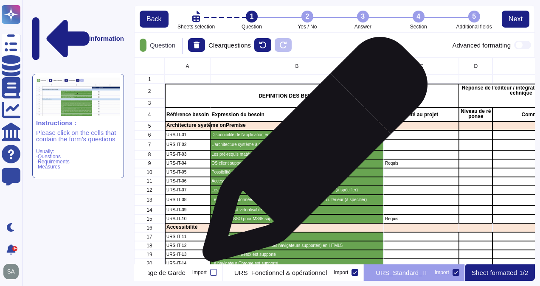
scroll to position [200, 394]
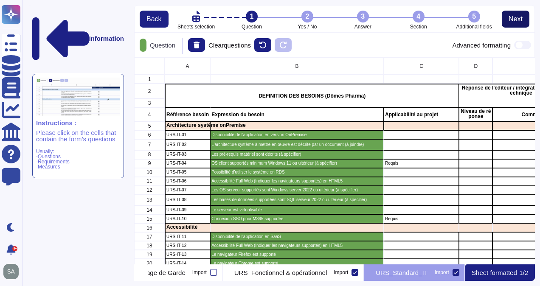
click at [517, 16] on span "Next" at bounding box center [516, 19] width 14 height 7
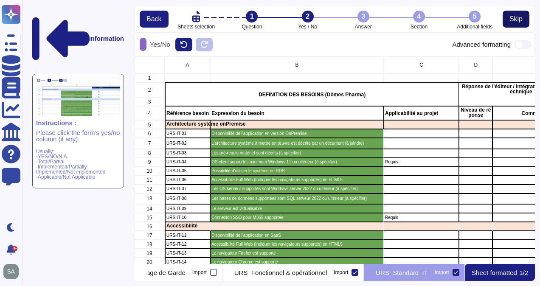
scroll to position [201, 394]
click at [514, 19] on span "Skip" at bounding box center [516, 19] width 13 height 7
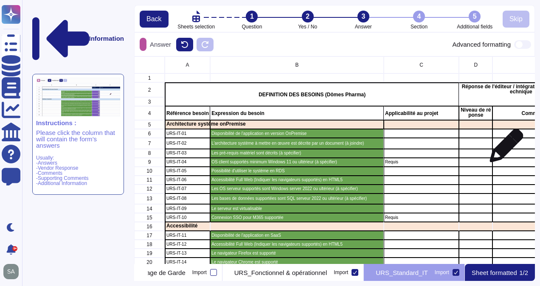
click at [503, 150] on div "grid" at bounding box center [538, 153] width 91 height 9
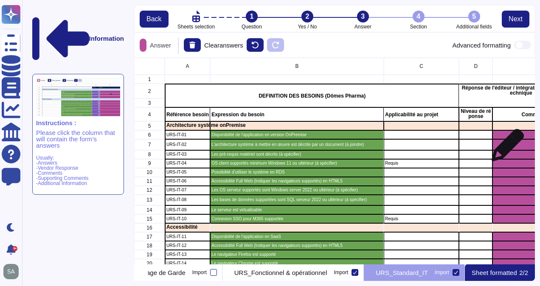
scroll to position [200, 394]
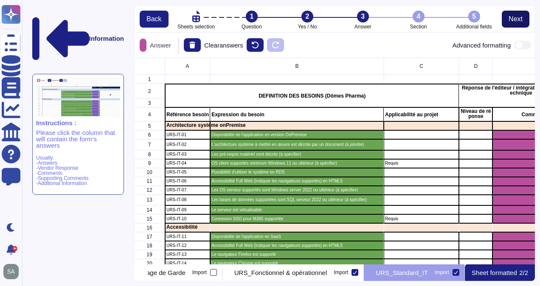
click at [511, 20] on span "Next" at bounding box center [516, 19] width 14 height 7
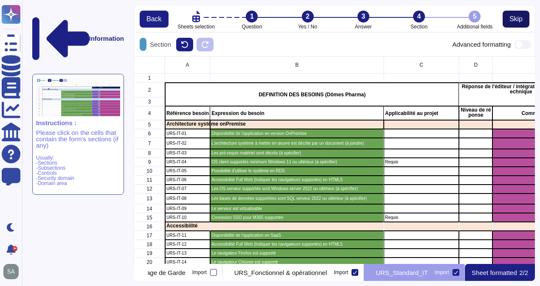
scroll to position [201, 394]
click at [511, 20] on span "Skip" at bounding box center [516, 19] width 13 height 7
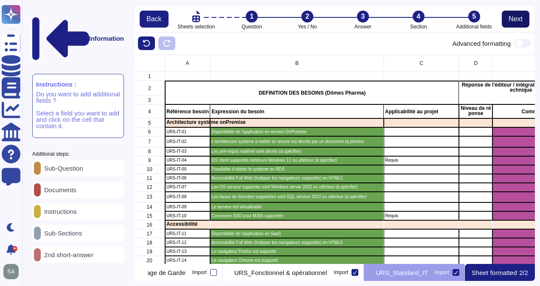
click at [511, 20] on span "Next" at bounding box center [516, 19] width 14 height 7
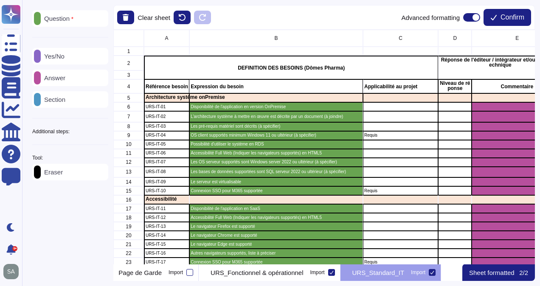
scroll to position [228, 415]
click at [511, 20] on span "Confirm" at bounding box center [513, 17] width 24 height 7
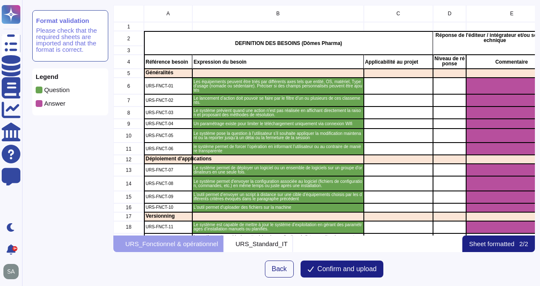
scroll to position [224, 415]
click at [356, 270] on span "Confirm and upload" at bounding box center [347, 269] width 59 height 7
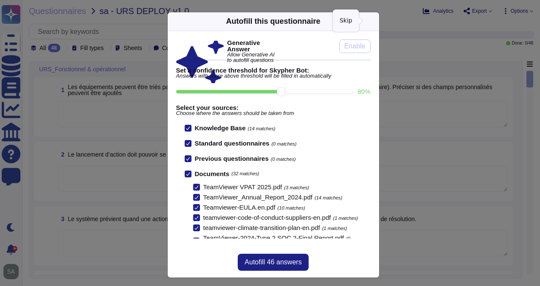
click at [374, 21] on icon at bounding box center [374, 21] width 0 height 0
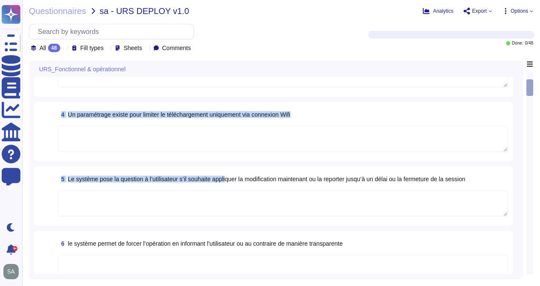
scroll to position [170, 0]
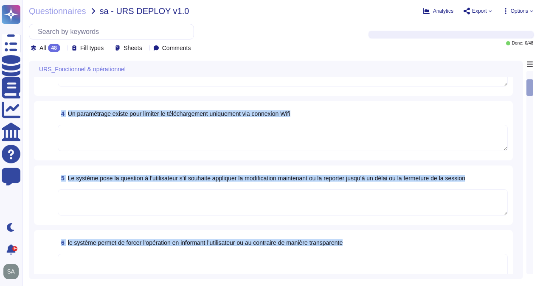
drag, startPoint x: 59, startPoint y: 159, endPoint x: 398, endPoint y: 234, distance: 347.6
copy div "2 Le lancement d’action doit pouvoir se faire par le filtre d’un ou plusieurs d…"
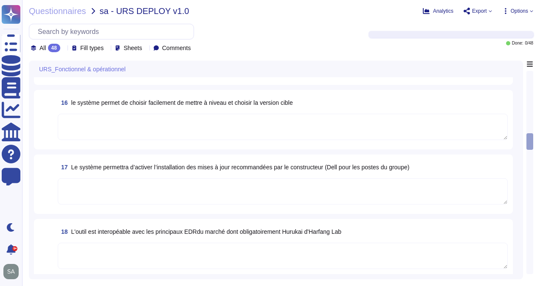
scroll to position [930, 0]
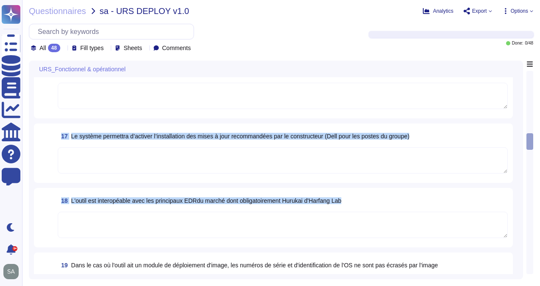
drag, startPoint x: 62, startPoint y: 118, endPoint x: 406, endPoint y: 191, distance: 351.1
copy div "12 Le système permet de désinstaller des applications 13 En cas d'erreur de mis…"
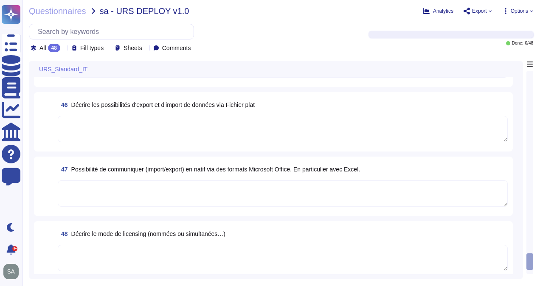
scroll to position [2697, 0]
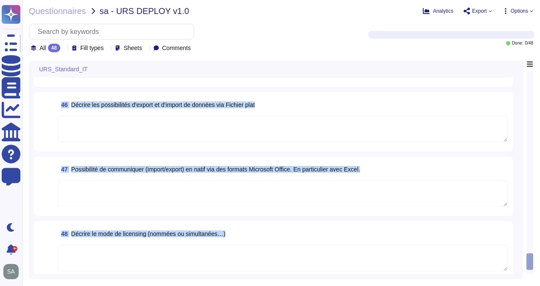
drag, startPoint x: 58, startPoint y: 172, endPoint x: 271, endPoint y: 250, distance: 227.4
copy div "42 Décrire les outils utilisés pour réaliser des interfaces ainsi que leur mode…"
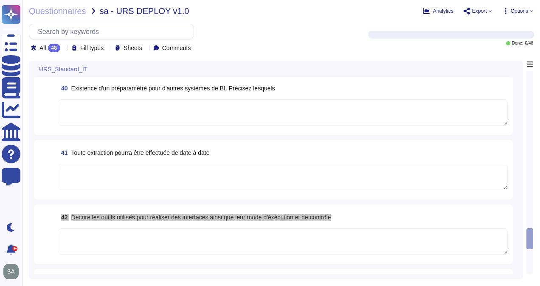
scroll to position [2349, 0]
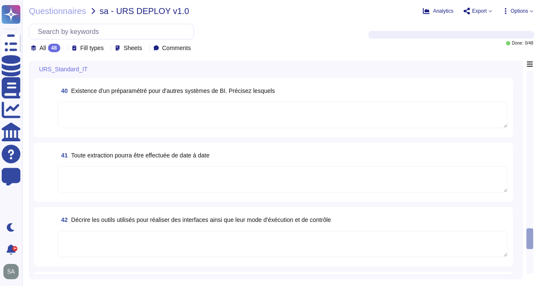
click at [233, 159] on div "41 Toute extraction pourra être effectuée de date à date" at bounding box center [283, 155] width 450 height 15
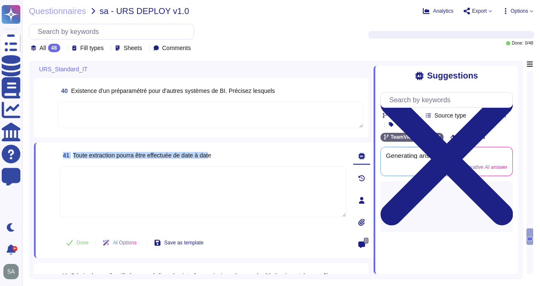
drag, startPoint x: 214, startPoint y: 156, endPoint x: 127, endPoint y: 136, distance: 88.5
click at [236, 157] on div "41 Toute extraction pourra être effectuée de date à date" at bounding box center [202, 155] width 287 height 15
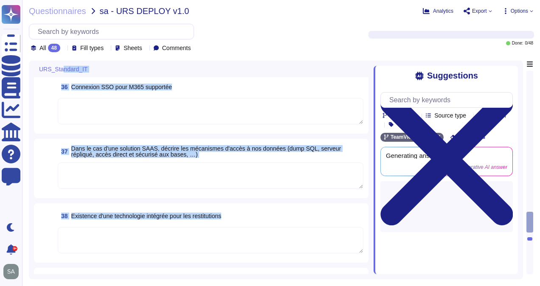
scroll to position [2071, 0]
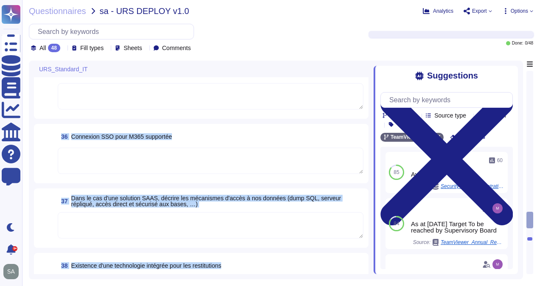
drag, startPoint x: 226, startPoint y: 154, endPoint x: 52, endPoint y: 135, distance: 175.0
copy div "36 Connexion SSO pour M365 supportée 37 Dans le cas d'une solution SAAS, décrir…"
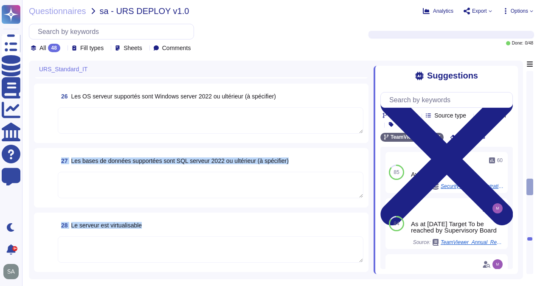
scroll to position [1499, 0]
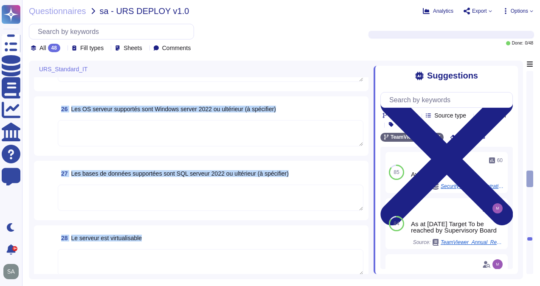
drag, startPoint x: 199, startPoint y: 173, endPoint x: 56, endPoint y: 109, distance: 156.0
copy div "26 Les OS serveur supportés sont Windows server 2022 ou ultérieur (à spécifier)…"
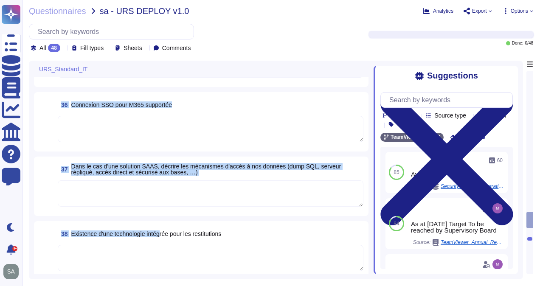
scroll to position [2111, 0]
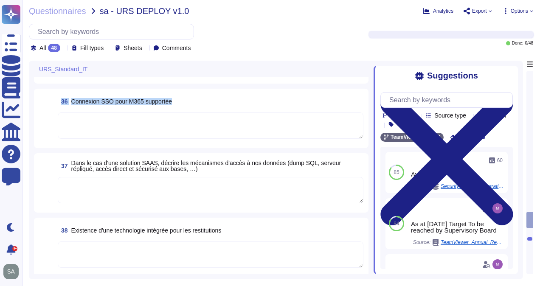
drag, startPoint x: 59, startPoint y: 171, endPoint x: 170, endPoint y: 116, distance: 124.4
copy div "32 Le navigateur Firefox est supporté 33 Le navigateur Chrome est supporté 34 L…"
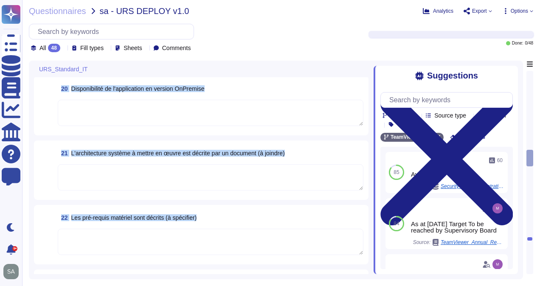
scroll to position [1058, 0]
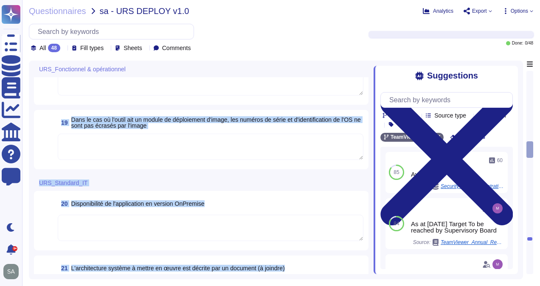
drag, startPoint x: 275, startPoint y: 140, endPoint x: 51, endPoint y: 121, distance: 225.0
copy div "19 Dans le cas où l'outil ait un module de déploiement d'image, les numéros de …"
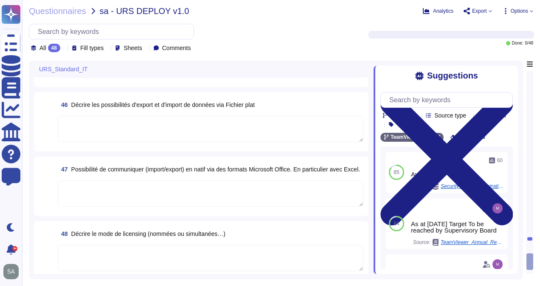
scroll to position [2753, 0]
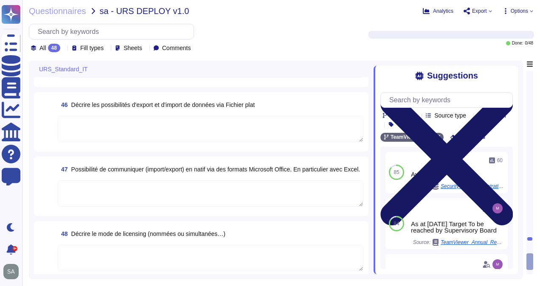
click at [511, 74] on icon at bounding box center [446, 159] width 132 height 177
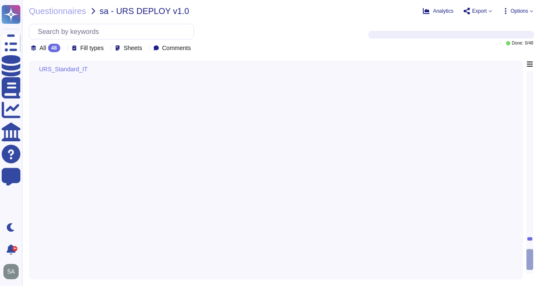
scroll to position [2285, 0]
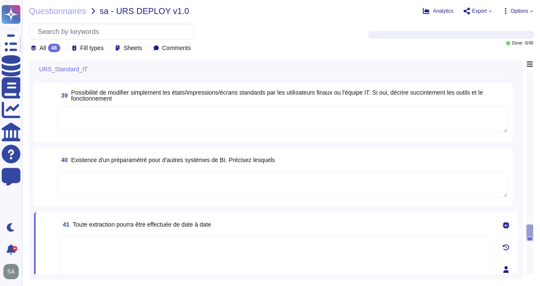
drag, startPoint x: 529, startPoint y: 236, endPoint x: 540, endPoint y: 60, distance: 176.1
click at [540, 60] on html "Questionnaires Knowledge Base Documents Analytics CAIQ / SIG Help Center Feedba…" at bounding box center [270, 143] width 540 height 286
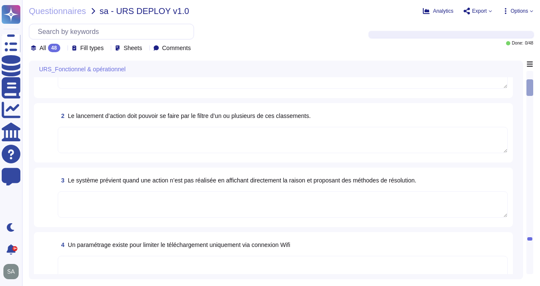
scroll to position [0, 0]
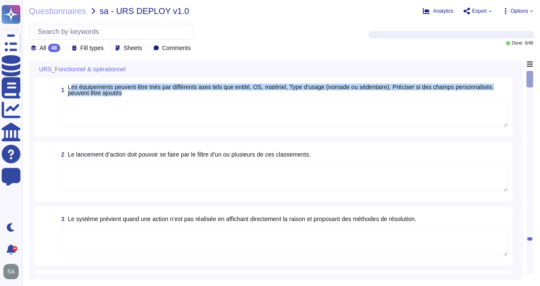
drag, startPoint x: 70, startPoint y: 87, endPoint x: 136, endPoint y: 93, distance: 65.7
click at [136, 93] on span "Les équipements peuvent être triés par différents axes tels que entité, OS, mat…" at bounding box center [288, 90] width 440 height 12
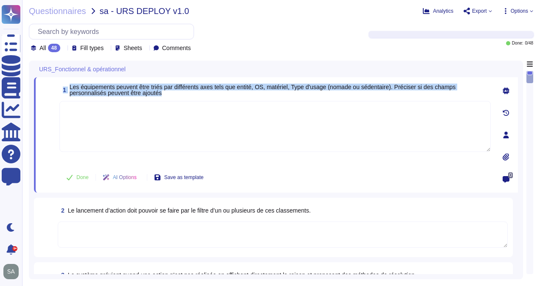
drag, startPoint x: 51, startPoint y: 84, endPoint x: 181, endPoint y: 97, distance: 131.0
click at [181, 97] on div "1 Les équipements peuvent être triés par différents axes tels que entité, OS, m…" at bounding box center [266, 134] width 450 height 105
copy div "1 Les équipements peuvent être triés par différents axes tels que entité, OS, m…"
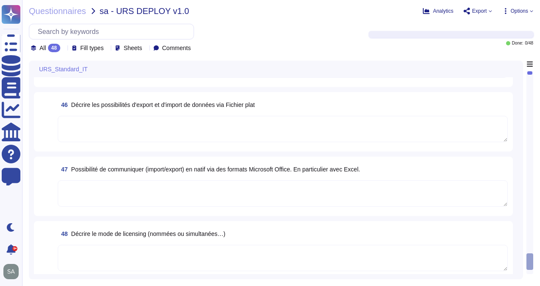
scroll to position [2755, 0]
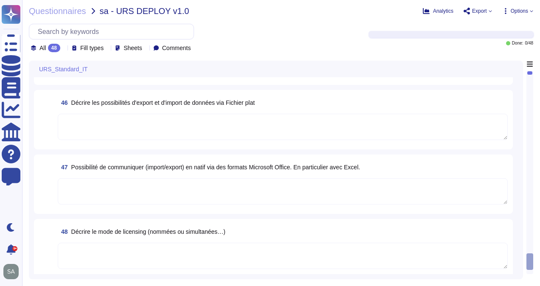
click at [69, 47] on div "All 48 Fill types Sheets Comments" at bounding box center [112, 48] width 163 height 8
click at [64, 49] on icon at bounding box center [64, 49] width 0 height 0
click at [62, 60] on div "All 48" at bounding box center [74, 69] width 76 height 19
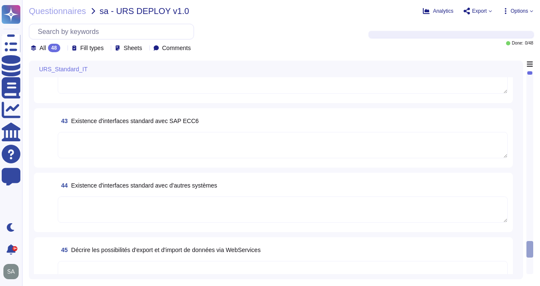
scroll to position [2541, 0]
